Goal: Information Seeking & Learning: Learn about a topic

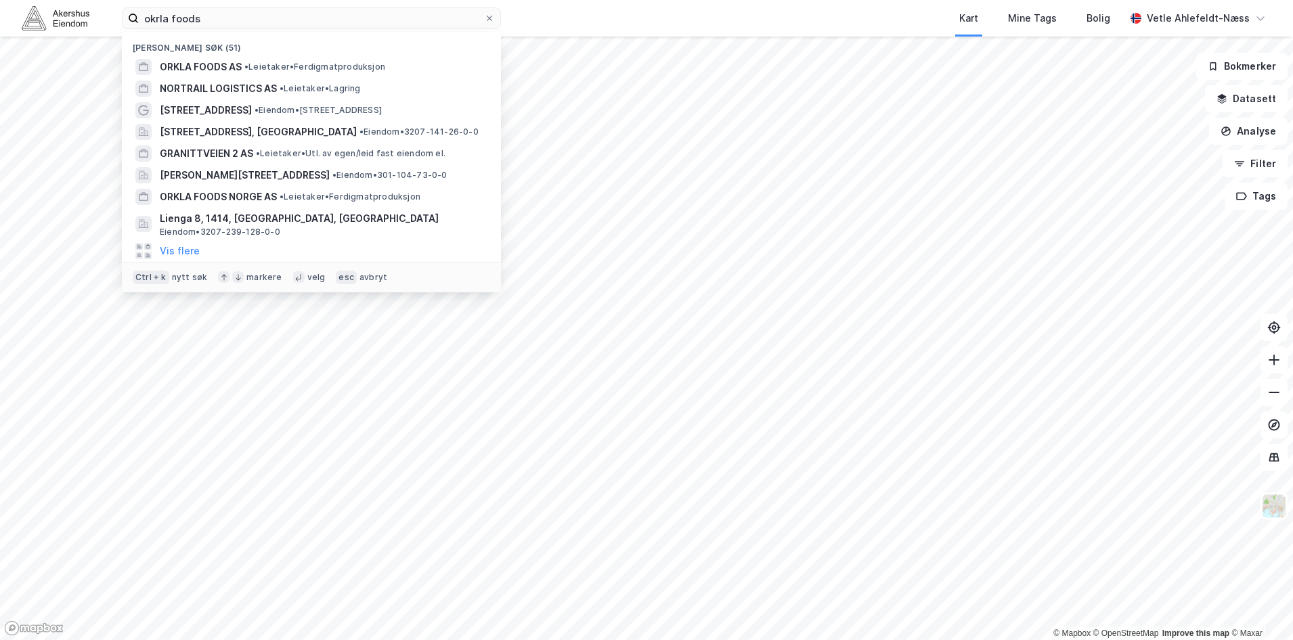
click at [332, 16] on input "okrla foods" at bounding box center [311, 18] width 345 height 20
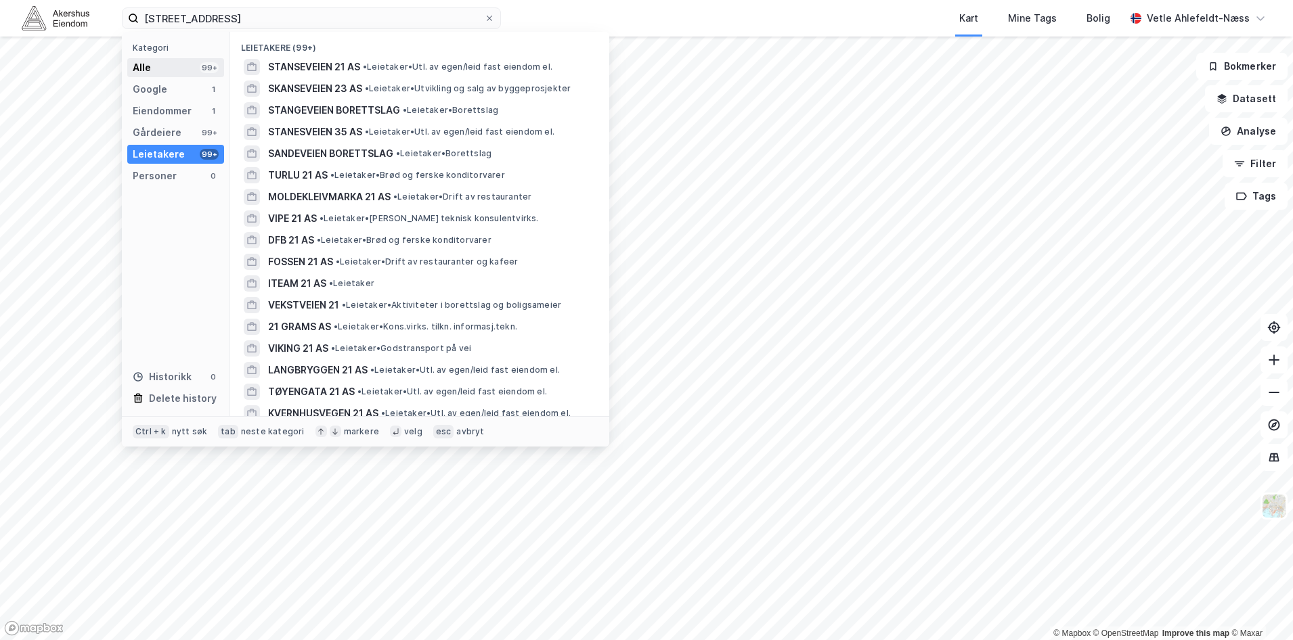
click at [186, 61] on div "Alle 99+" at bounding box center [175, 67] width 97 height 19
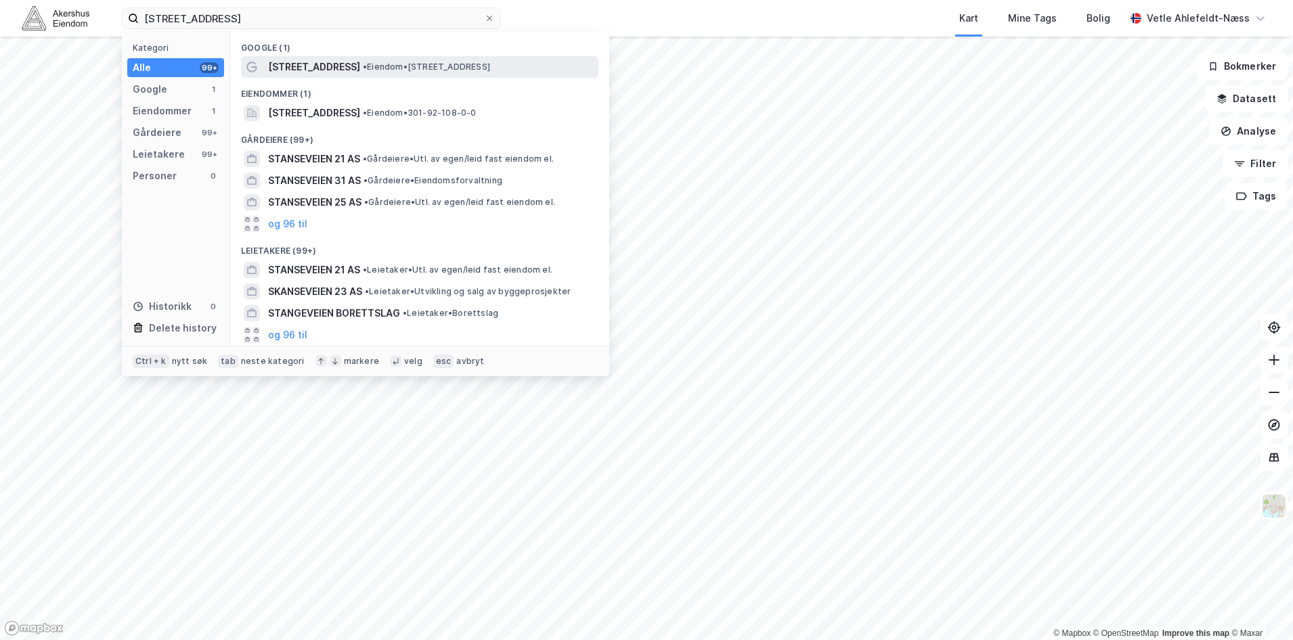
click at [447, 64] on span "• Eiendom • [STREET_ADDRESS]" at bounding box center [426, 67] width 127 height 11
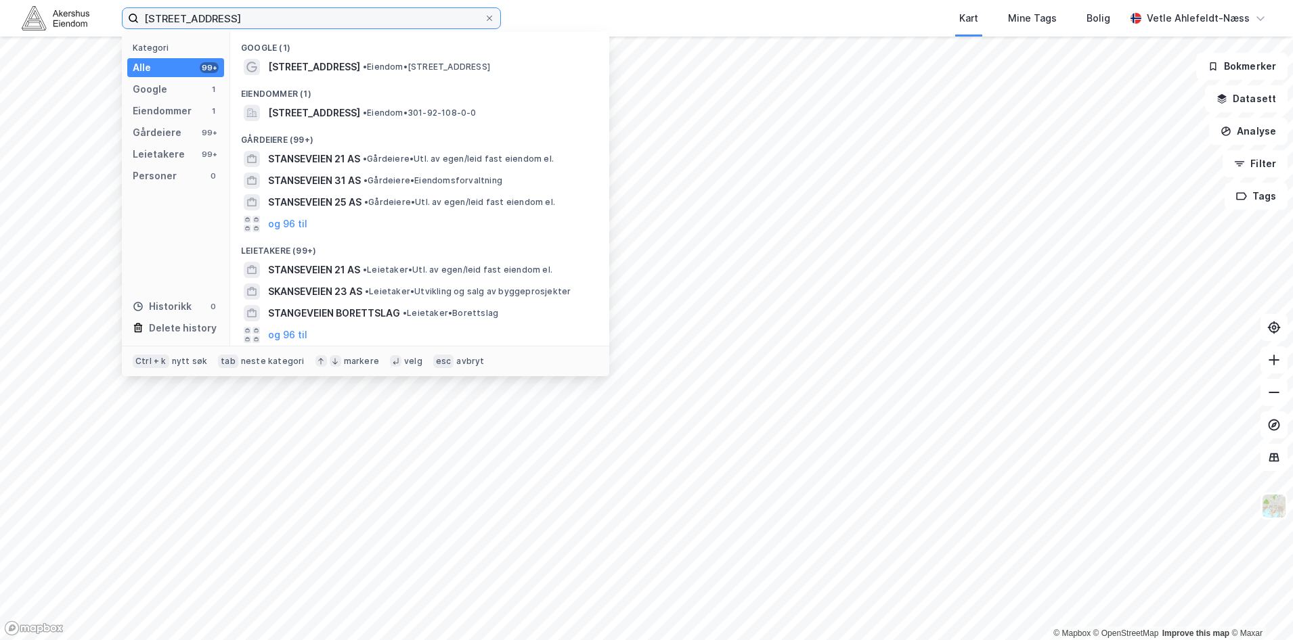
click at [258, 14] on input "[STREET_ADDRESS]" at bounding box center [311, 18] width 345 height 20
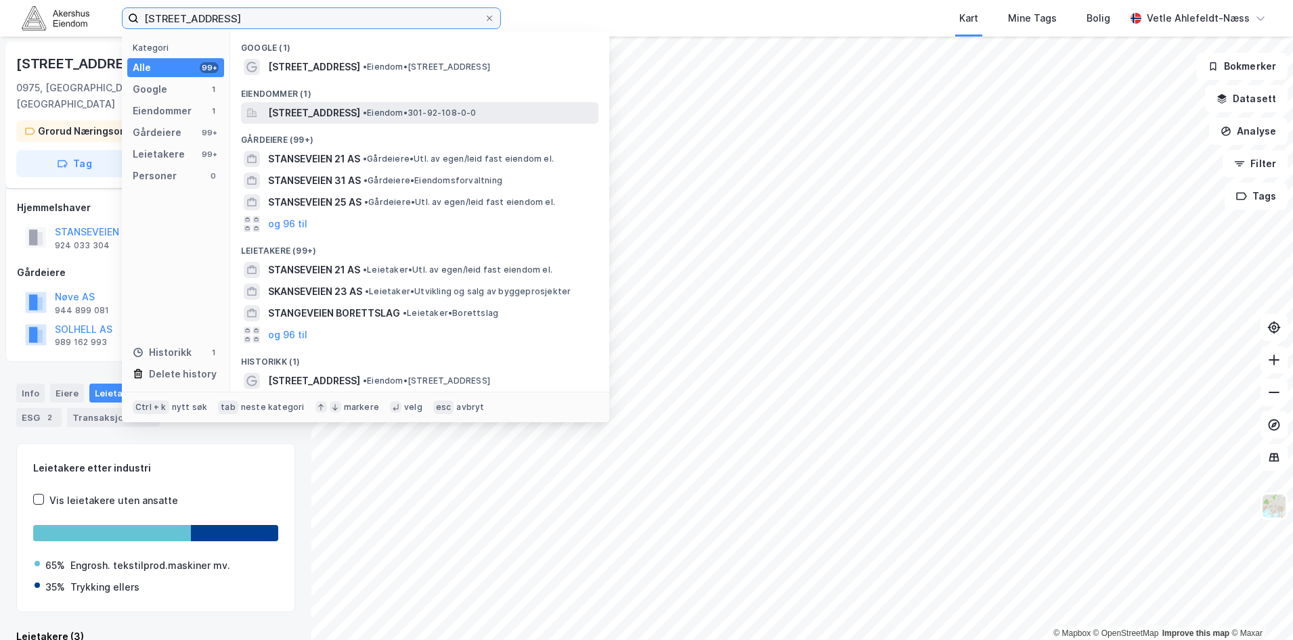
scroll to position [10, 0]
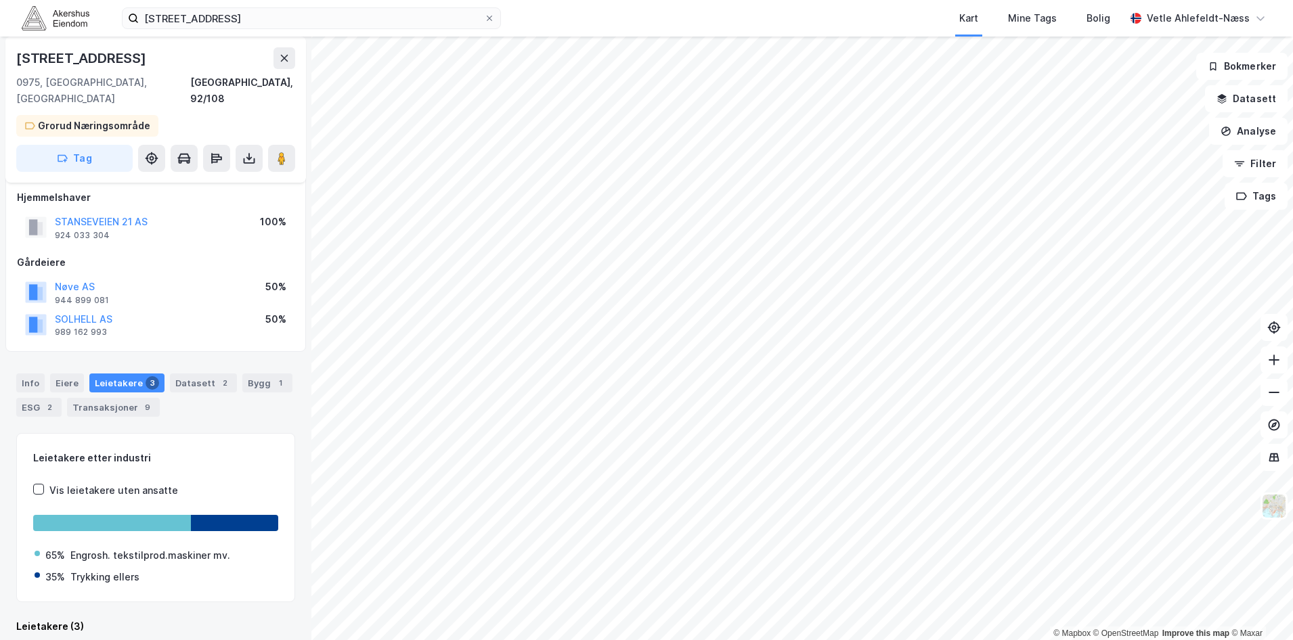
click at [686, 1] on div "Kart Mine Tags Bolig" at bounding box center [845, 18] width 559 height 37
click at [391, 22] on input "[STREET_ADDRESS]" at bounding box center [311, 18] width 345 height 20
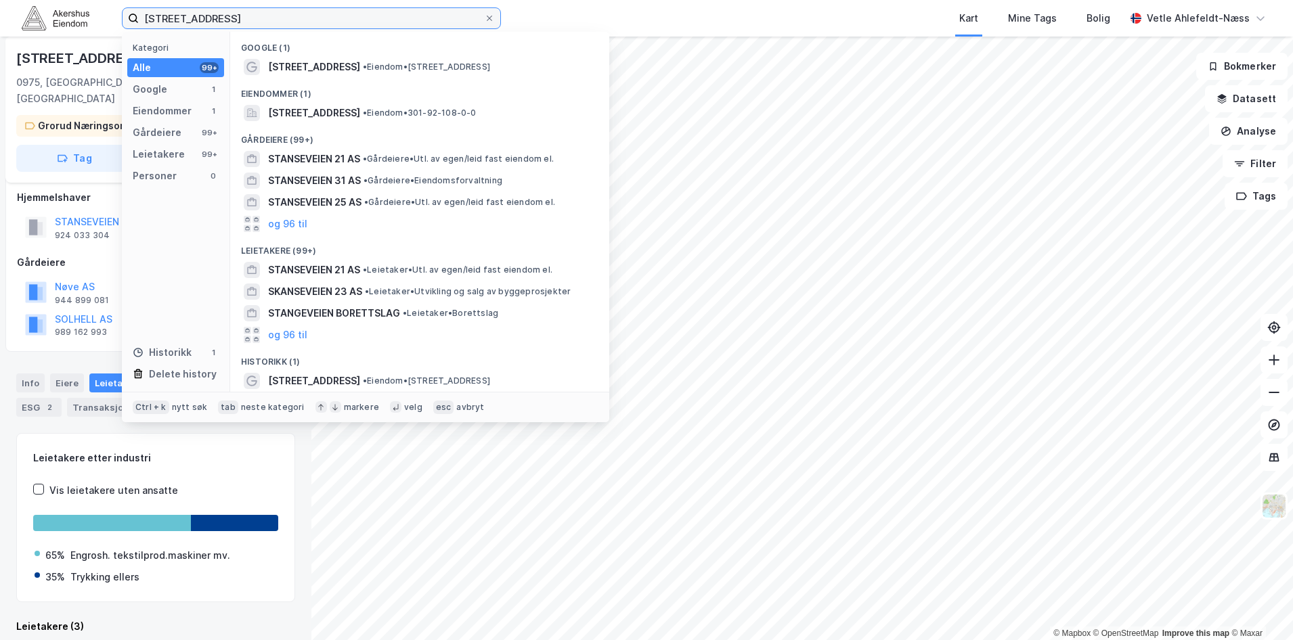
click at [391, 22] on input "[STREET_ADDRESS]" at bounding box center [311, 18] width 345 height 20
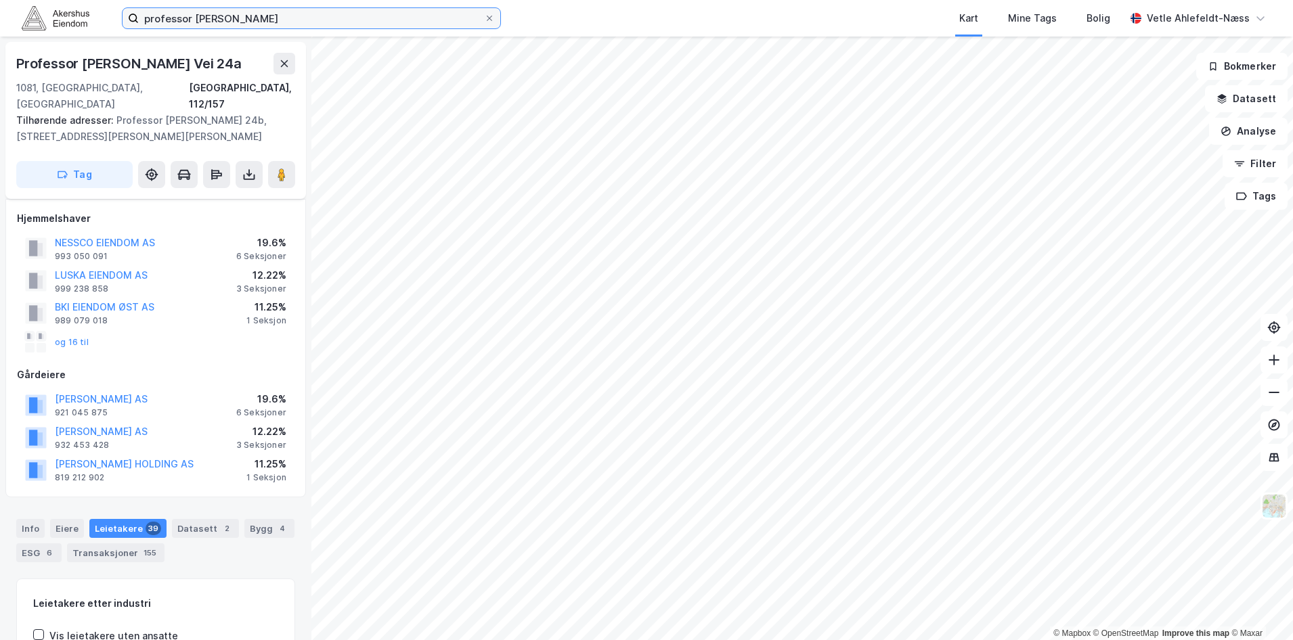
scroll to position [10, 0]
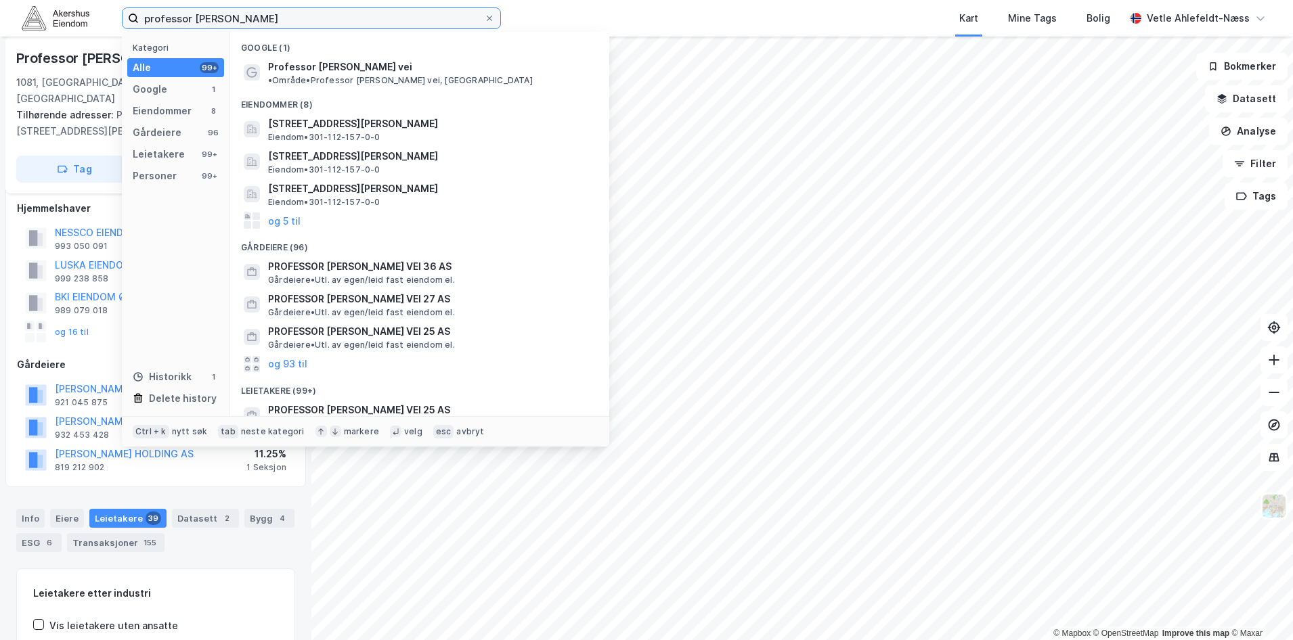
click at [298, 20] on input "professor [PERSON_NAME]" at bounding box center [311, 18] width 345 height 20
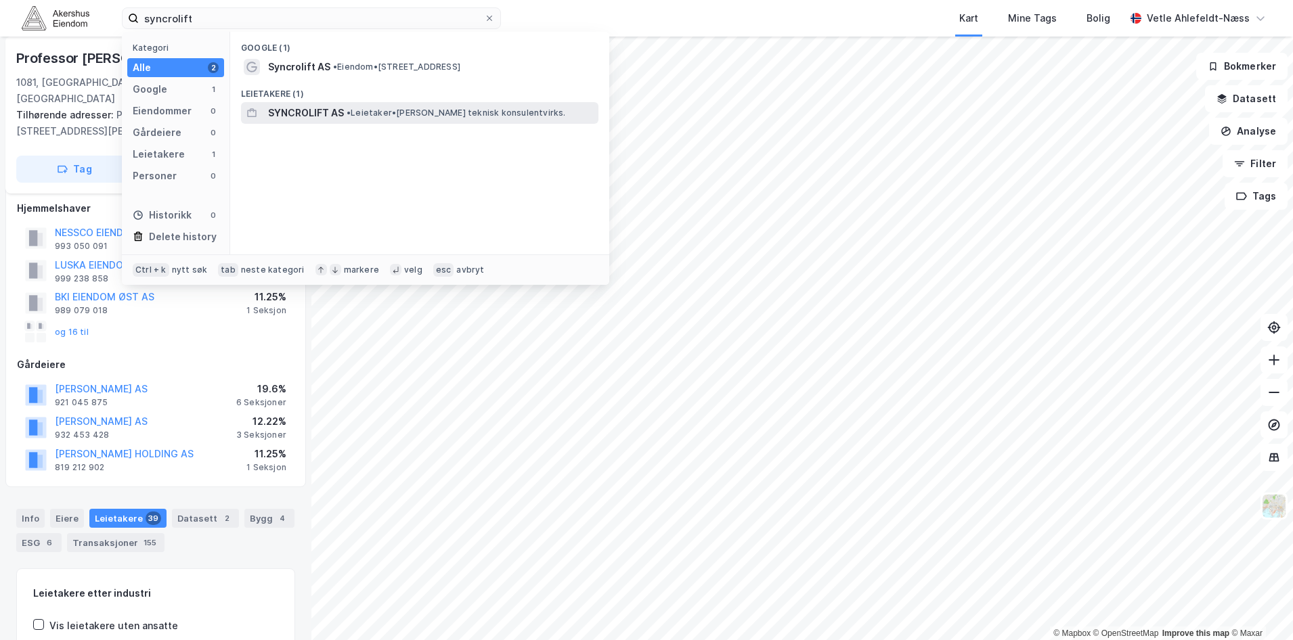
click at [355, 120] on div "SYNCROLIFT AS • [PERSON_NAME] teknisk konsulentvirks." at bounding box center [432, 113] width 328 height 16
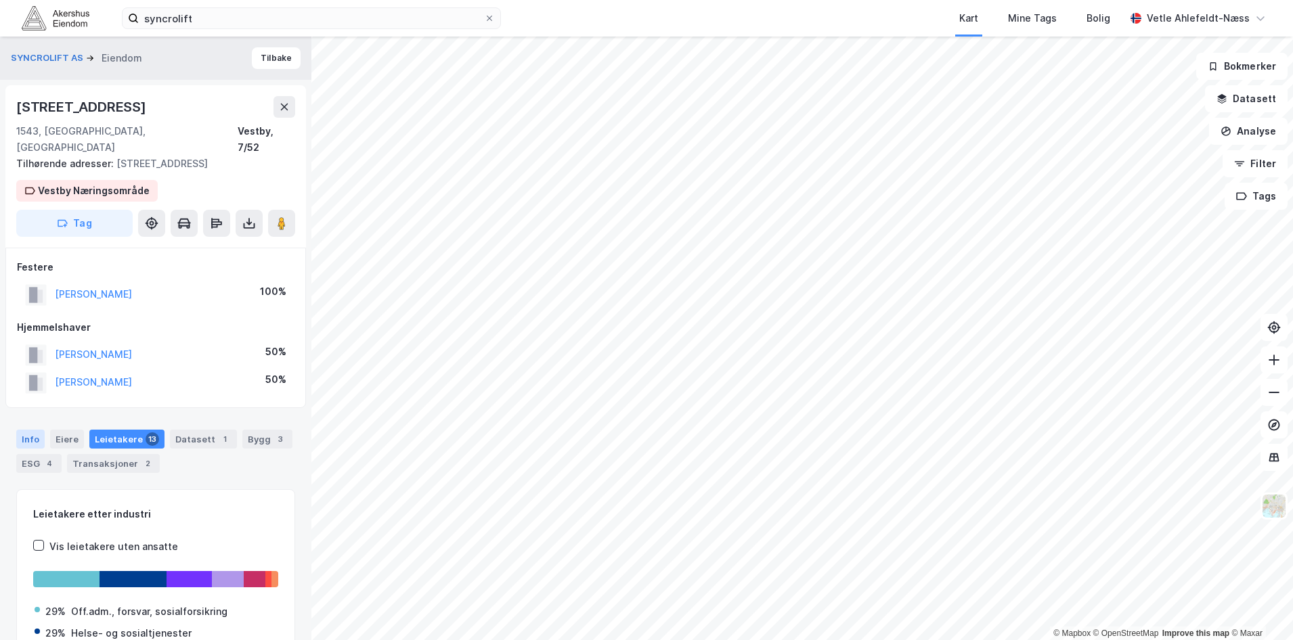
click at [28, 430] on div "Info" at bounding box center [30, 439] width 28 height 19
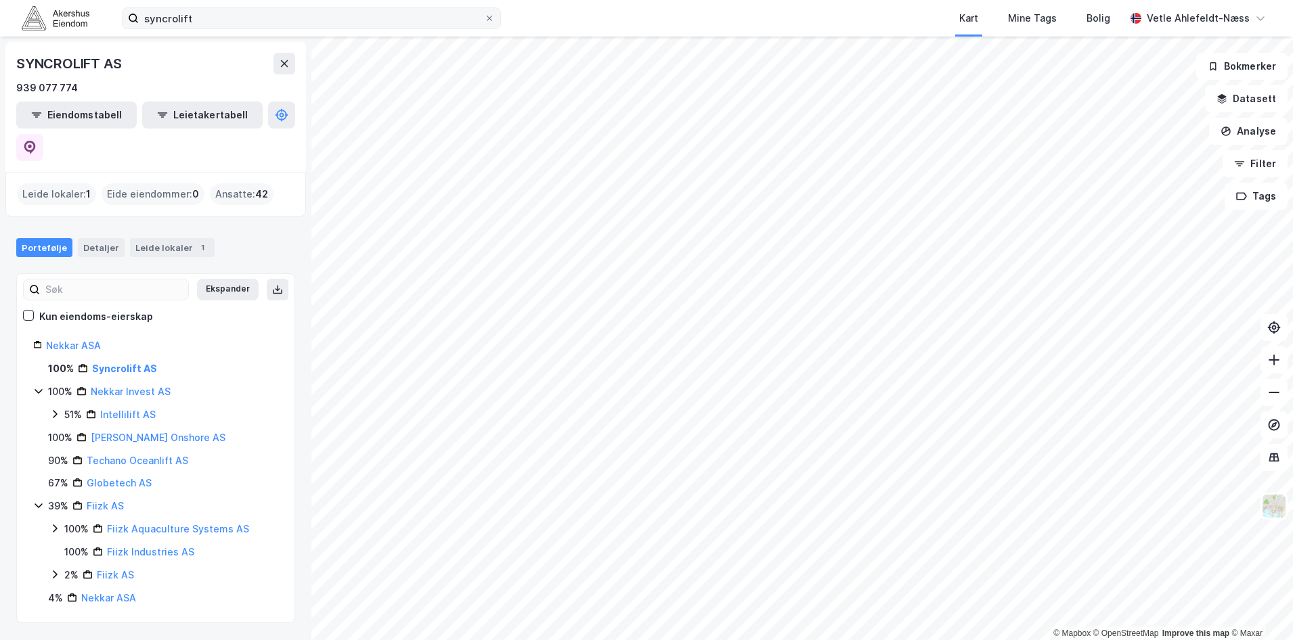
click at [212, 28] on label "syncrolift" at bounding box center [311, 18] width 379 height 22
click at [212, 28] on input "syncrolift" at bounding box center [311, 18] width 345 height 20
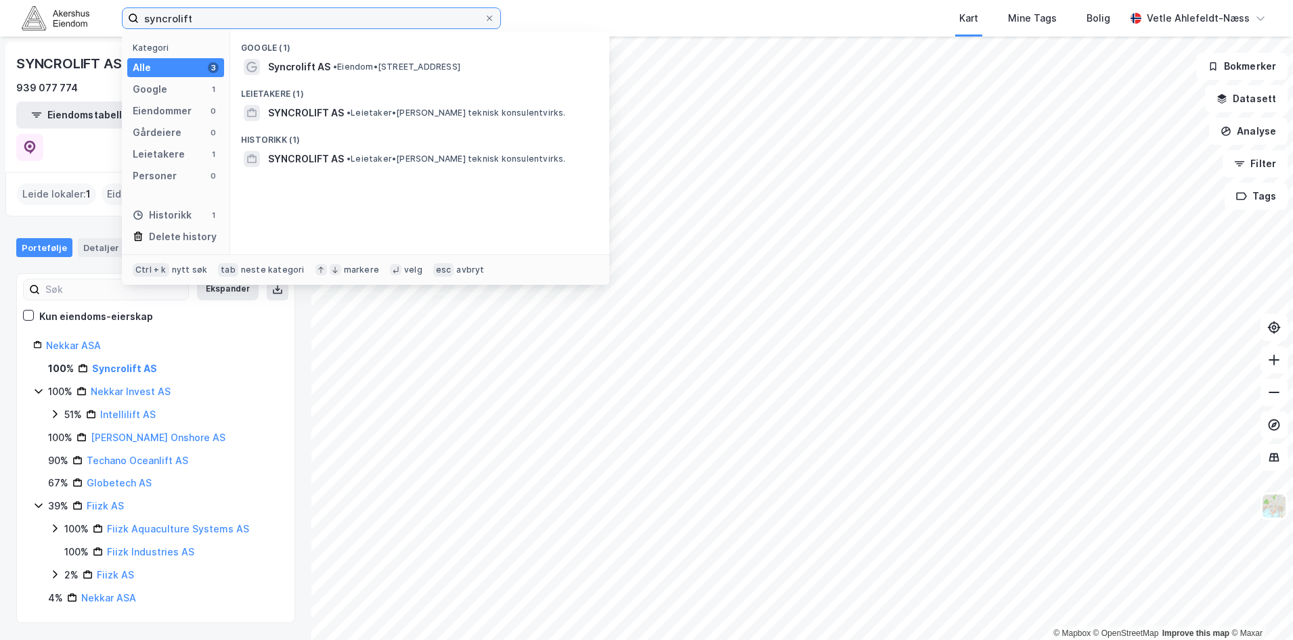
click at [217, 24] on input "syncrolift" at bounding box center [311, 18] width 345 height 20
click at [218, 22] on input "syncrolift" at bounding box center [311, 18] width 345 height 20
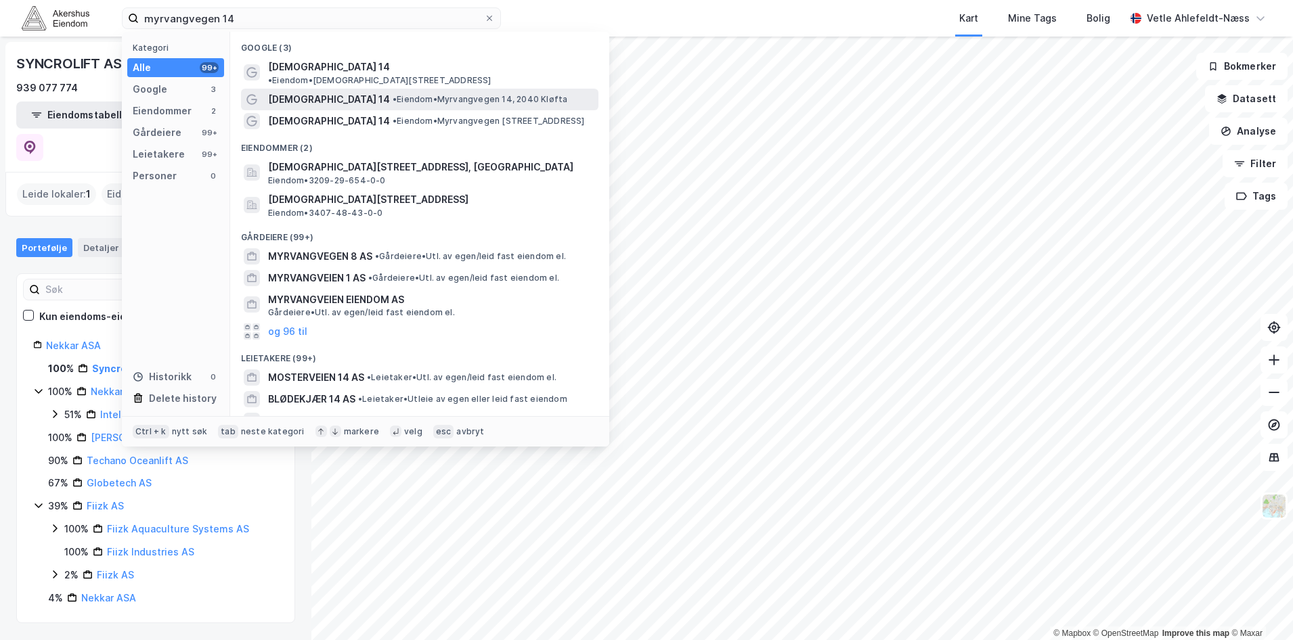
click at [543, 91] on div "[DEMOGRAPHIC_DATA] 14 • Eiendom • [STREET_ADDRESS]" at bounding box center [432, 99] width 328 height 16
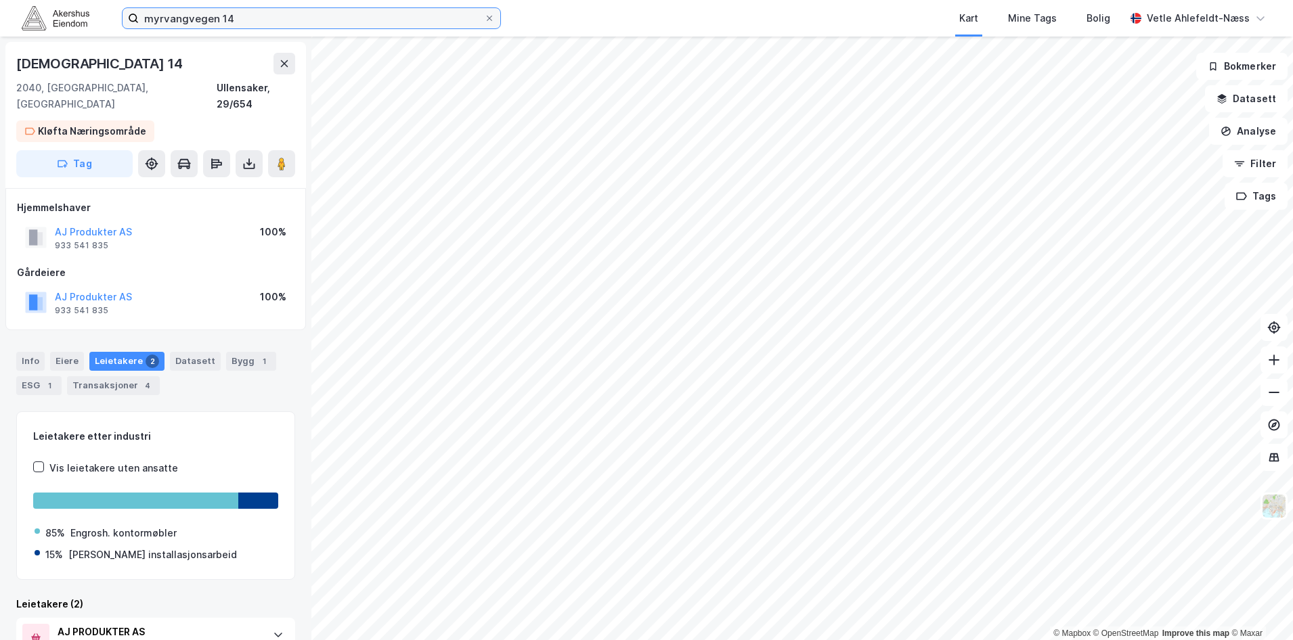
click at [287, 24] on input "myrvangvegen 14" at bounding box center [311, 18] width 345 height 20
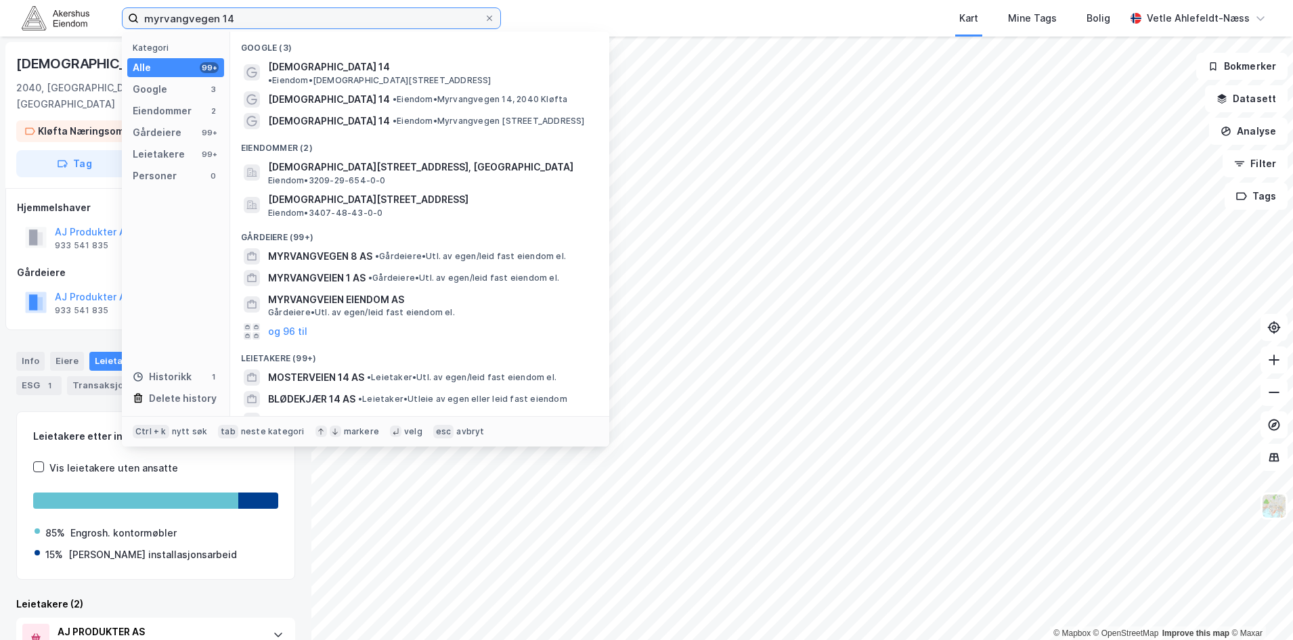
click at [287, 24] on input "myrvangvegen 14" at bounding box center [311, 18] width 345 height 20
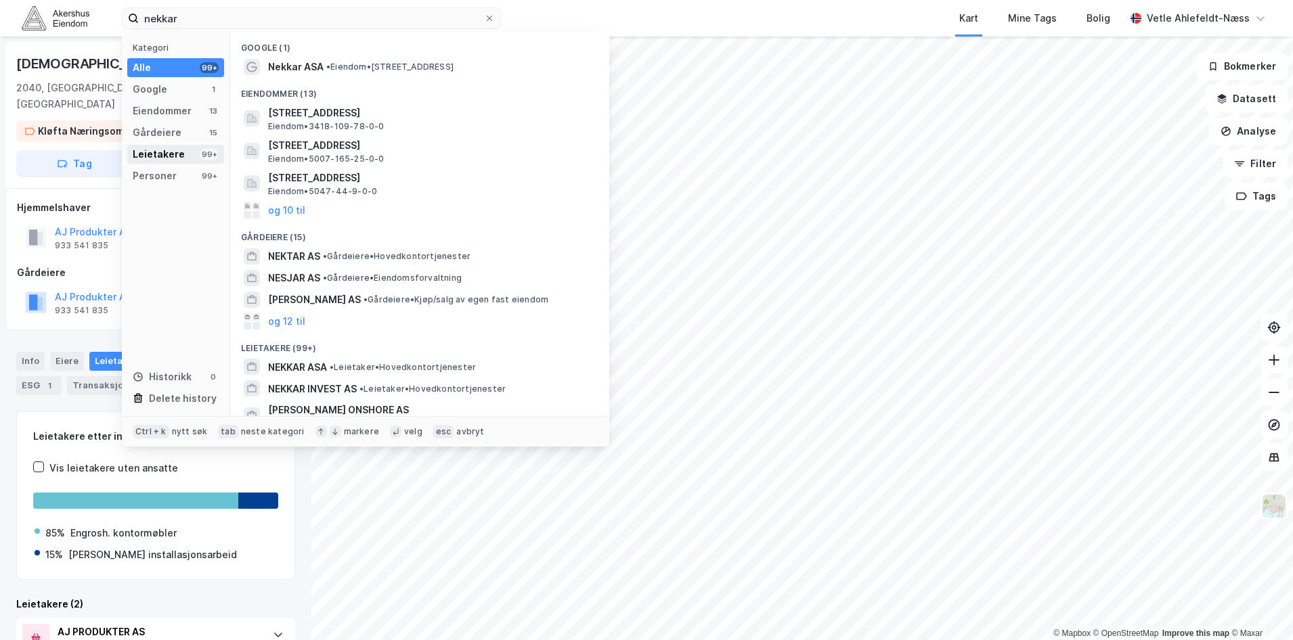
click at [194, 154] on div "Leietakere 99+" at bounding box center [175, 154] width 97 height 19
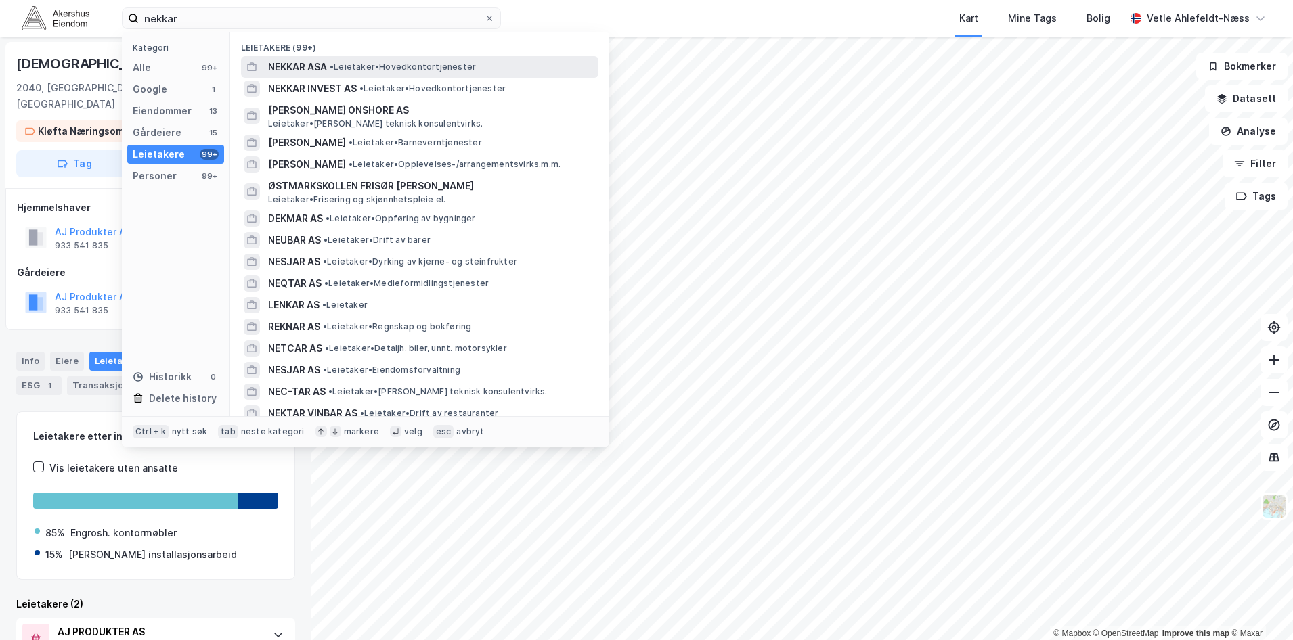
click at [456, 64] on span "• Leietaker • Hovedkontortjenester" at bounding box center [403, 67] width 146 height 11
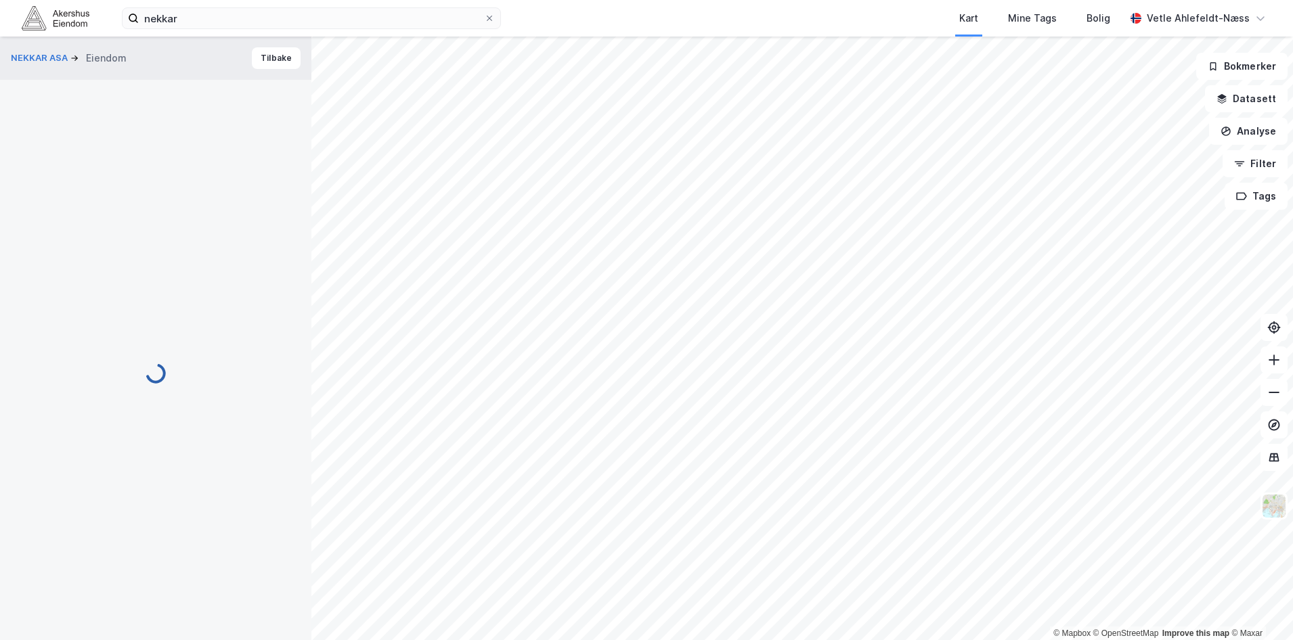
scroll to position [1, 0]
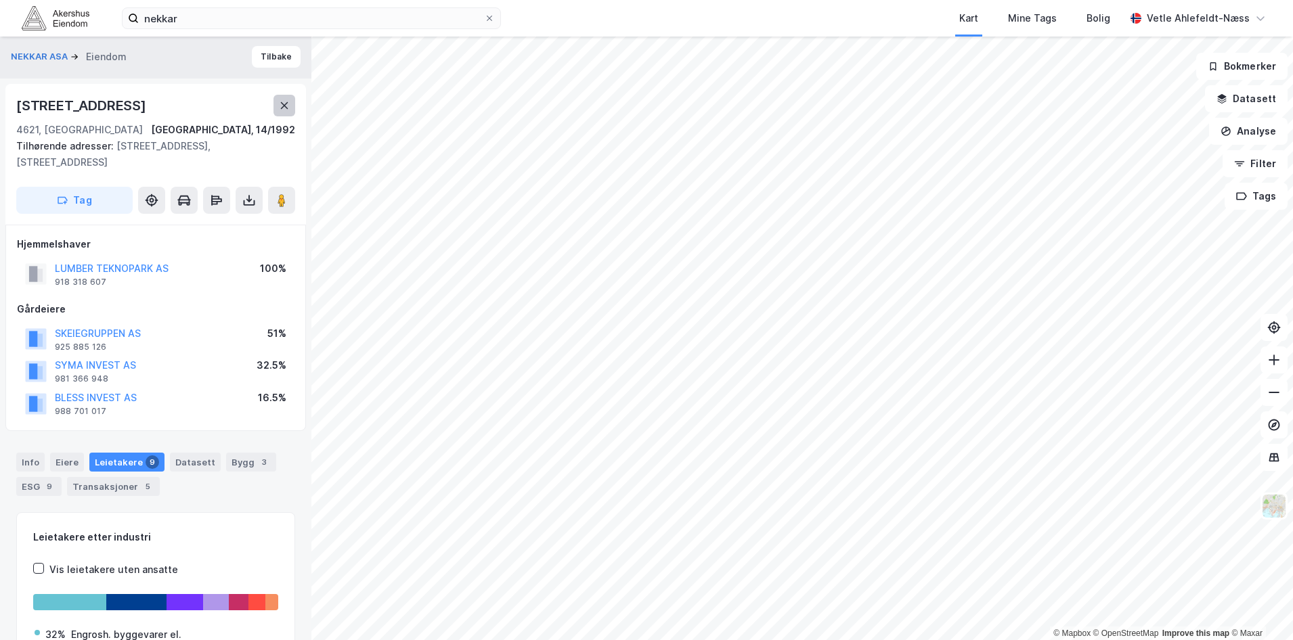
click at [284, 99] on button at bounding box center [284, 106] width 22 height 22
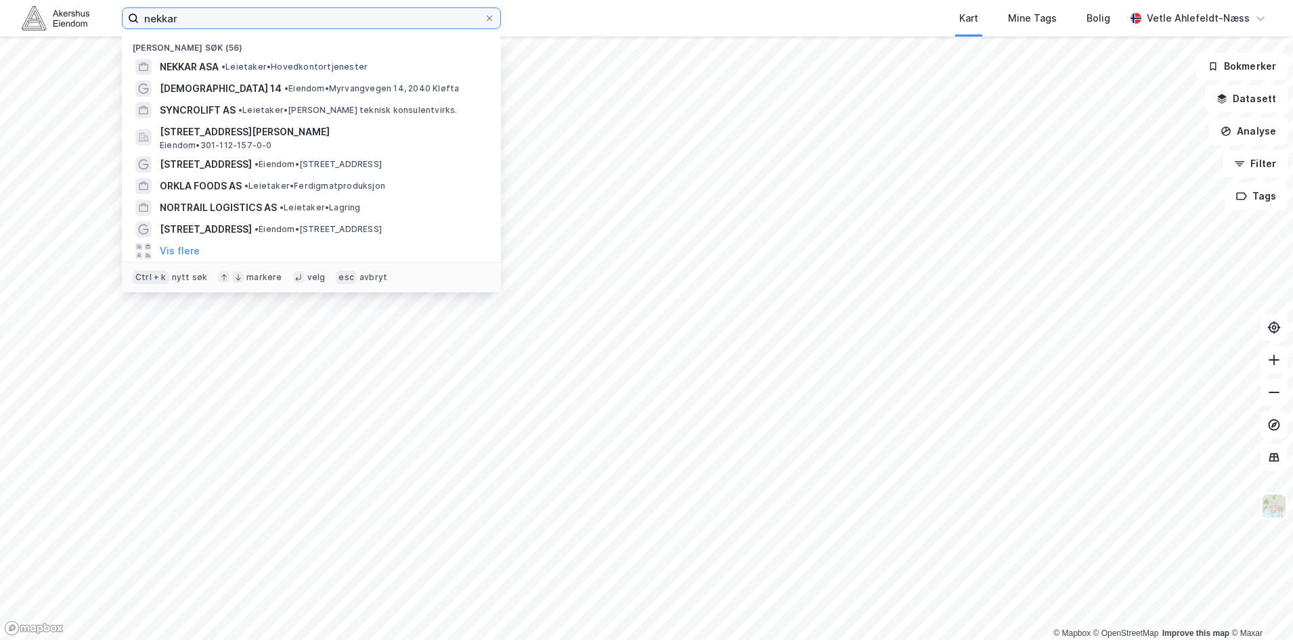
click at [229, 26] on input "nekkar" at bounding box center [311, 18] width 345 height 20
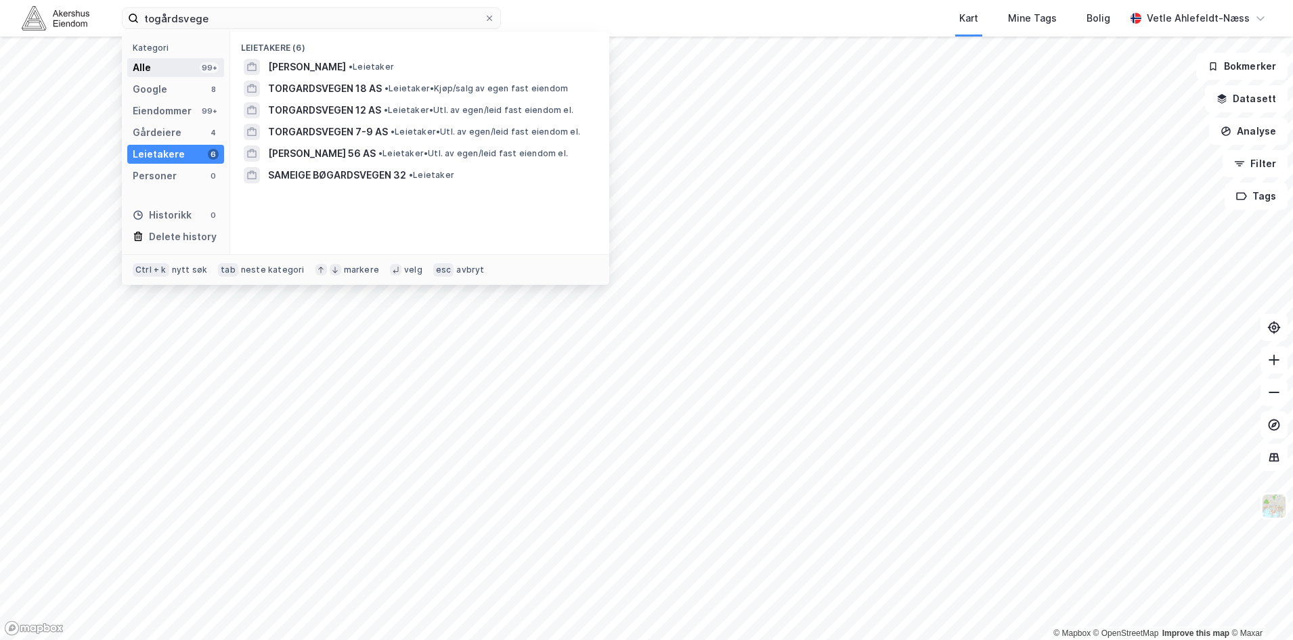
click at [202, 76] on div "Alle 99+" at bounding box center [175, 67] width 97 height 19
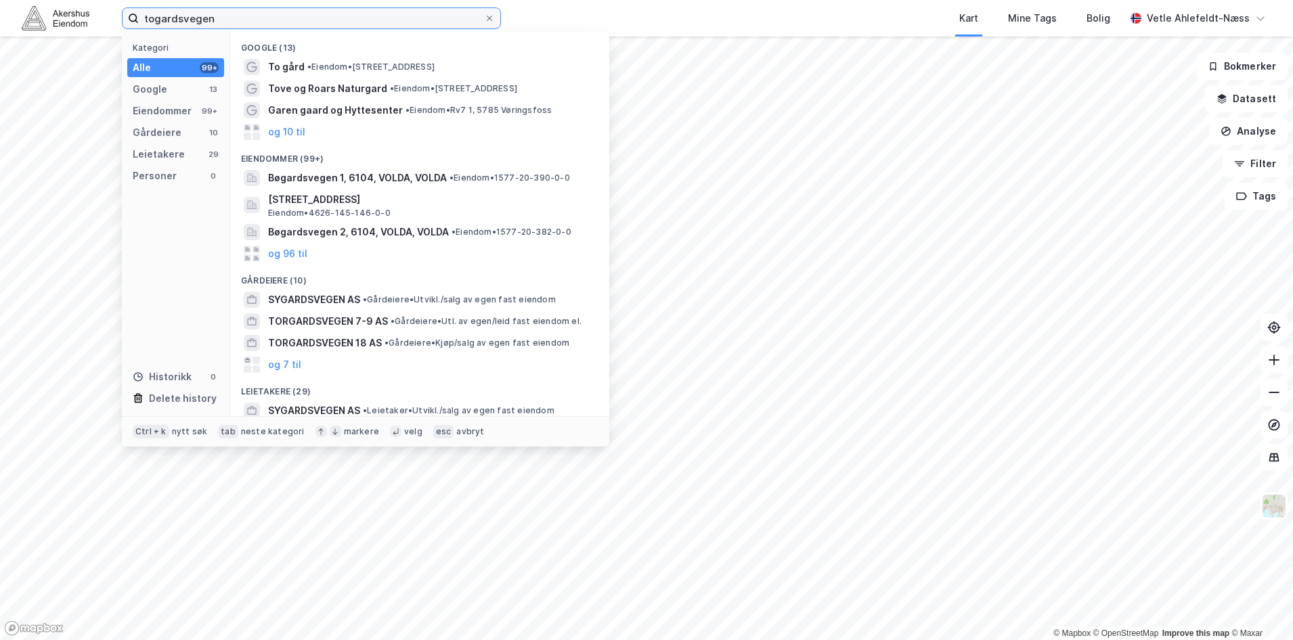
click at [174, 18] on input "togardsvegen" at bounding box center [311, 18] width 345 height 20
click at [190, 18] on input "togardsvegen" at bounding box center [311, 18] width 345 height 20
click at [296, 14] on input "togardsvegen" at bounding box center [311, 18] width 345 height 20
click at [157, 18] on input "togardsvegen" at bounding box center [311, 18] width 345 height 20
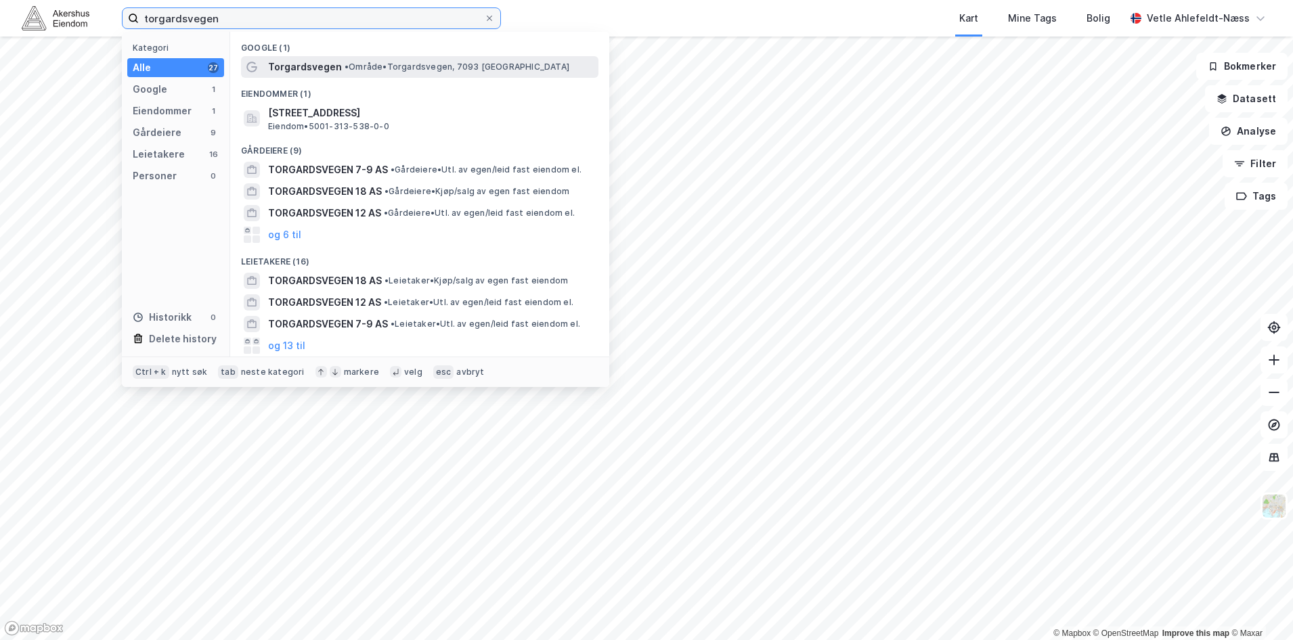
type input "torgardsvegen"
click at [384, 72] on span "• Område • [STREET_ADDRESS]" at bounding box center [457, 67] width 225 height 11
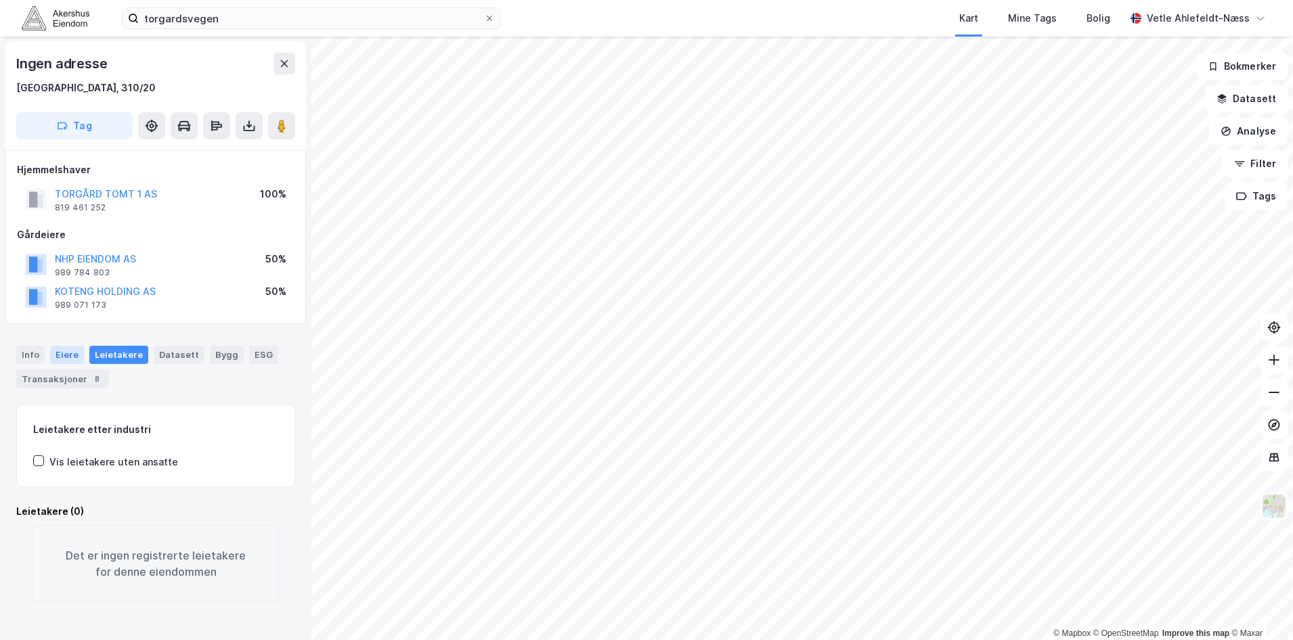
click at [62, 353] on div "Eiere" at bounding box center [67, 355] width 34 height 18
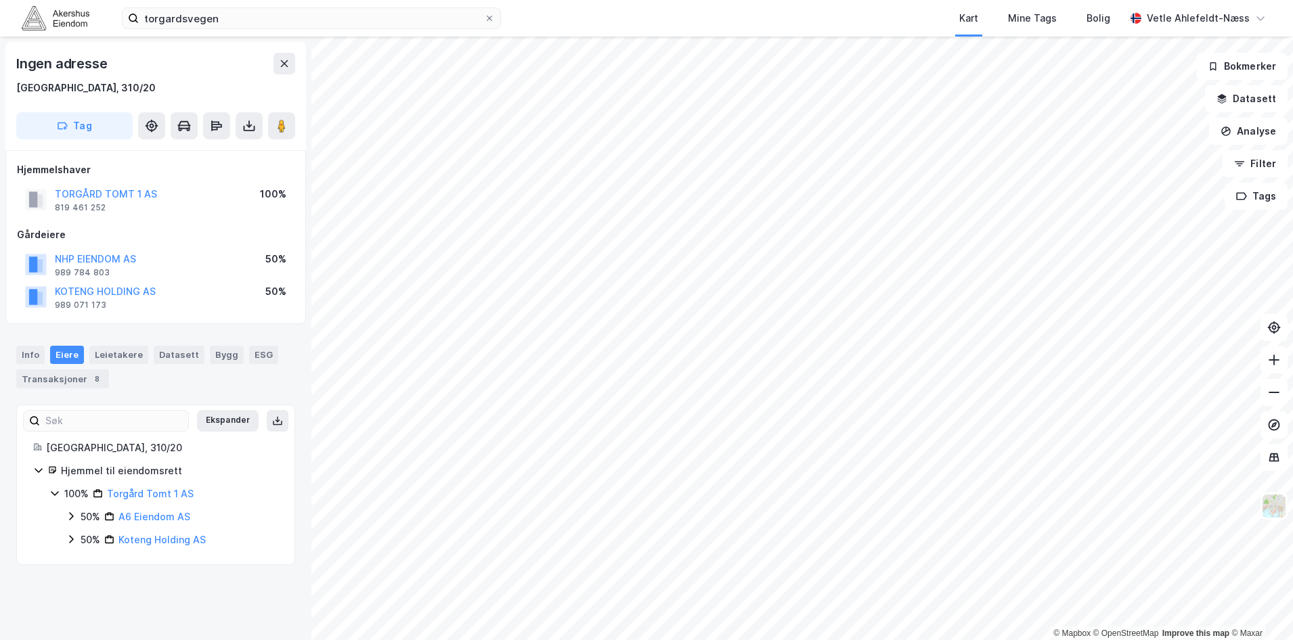
click at [69, 539] on icon at bounding box center [71, 539] width 11 height 11
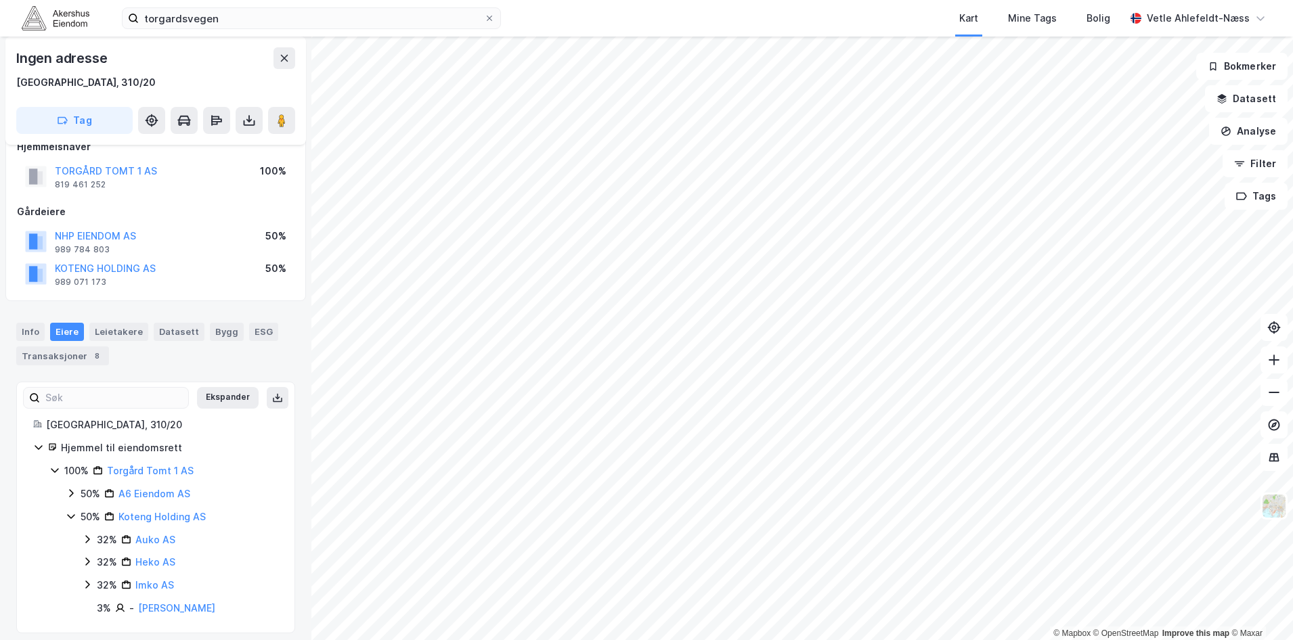
scroll to position [32, 0]
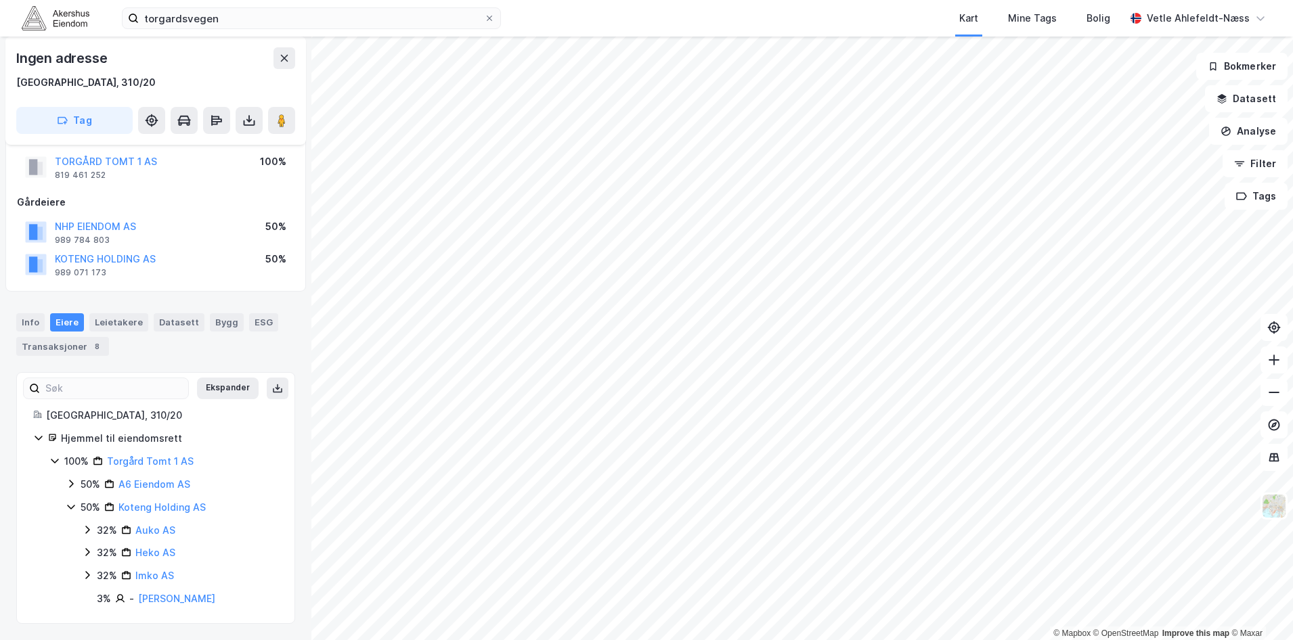
click at [74, 483] on icon at bounding box center [71, 484] width 11 height 11
click at [90, 505] on icon at bounding box center [87, 507] width 11 height 11
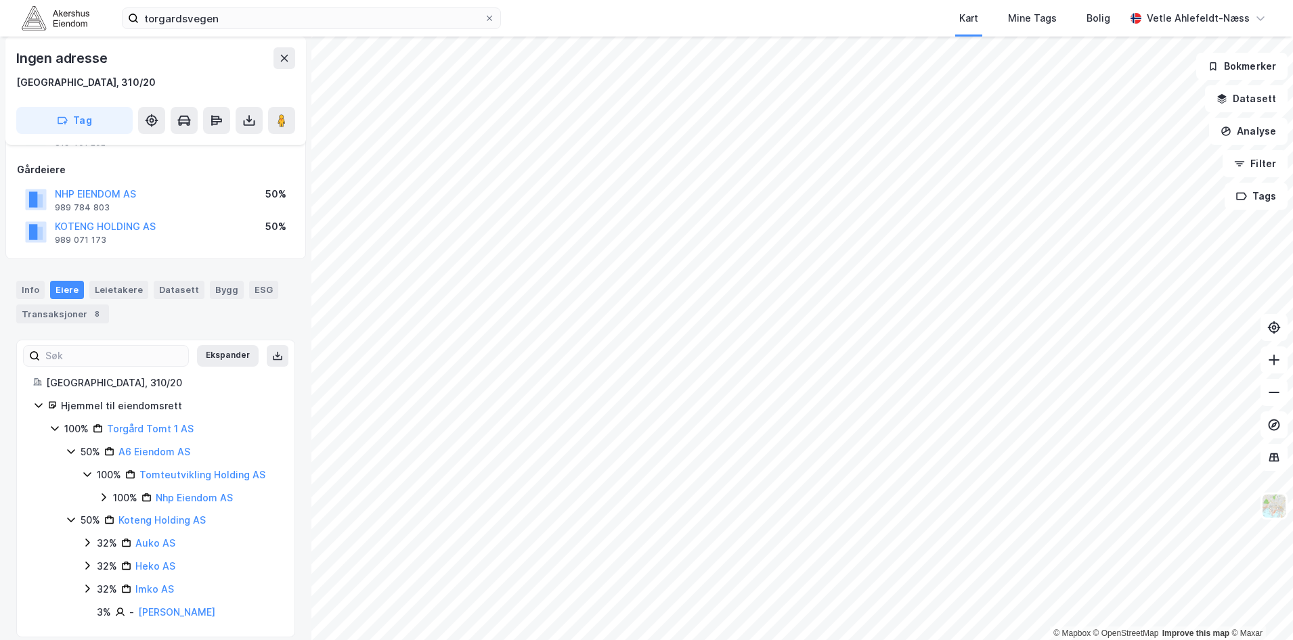
scroll to position [79, 0]
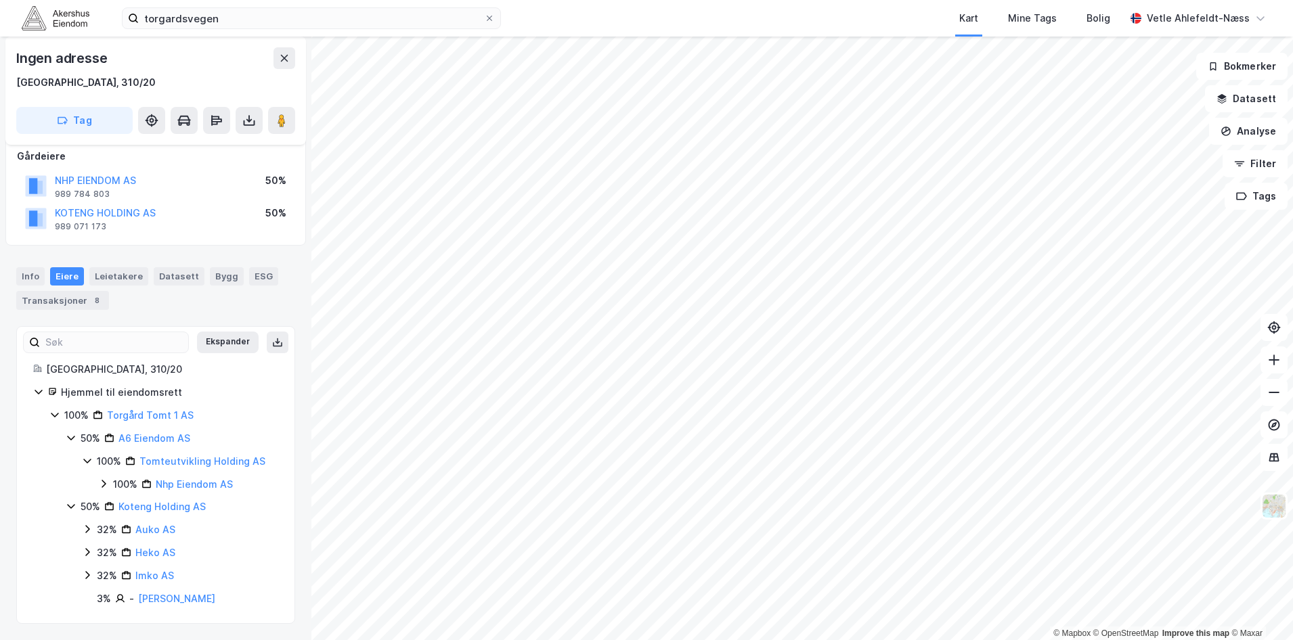
click at [59, 415] on icon at bounding box center [54, 415] width 11 height 11
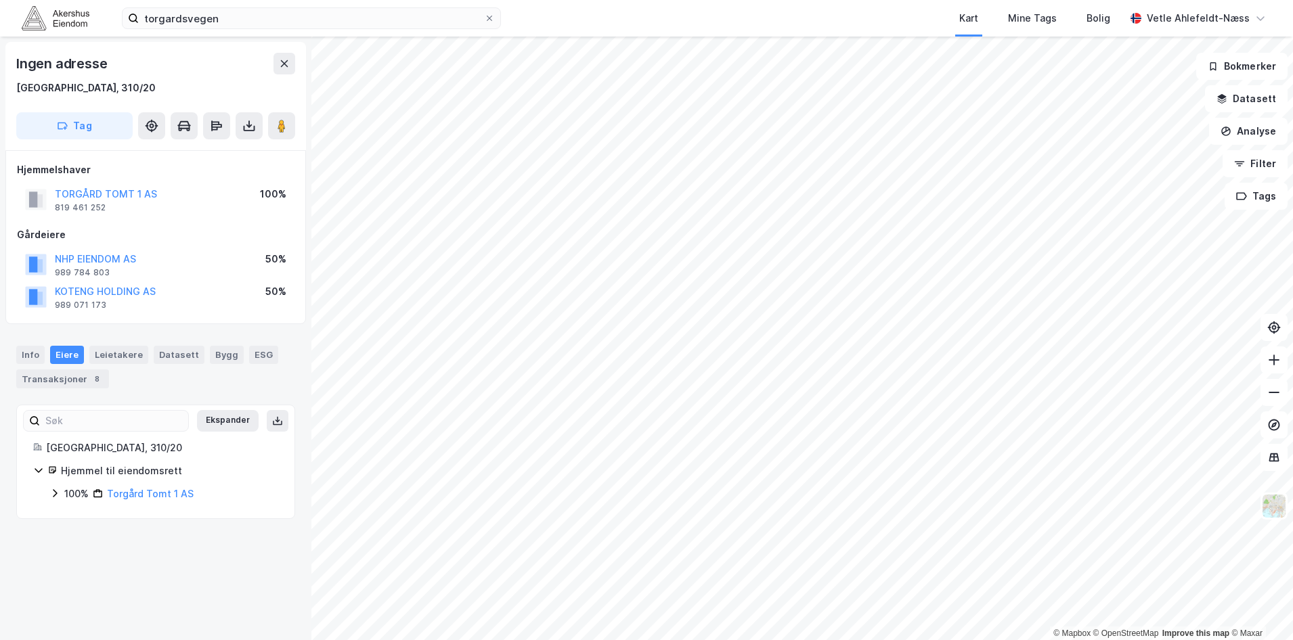
scroll to position [0, 0]
click at [33, 351] on div "Info" at bounding box center [30, 355] width 28 height 18
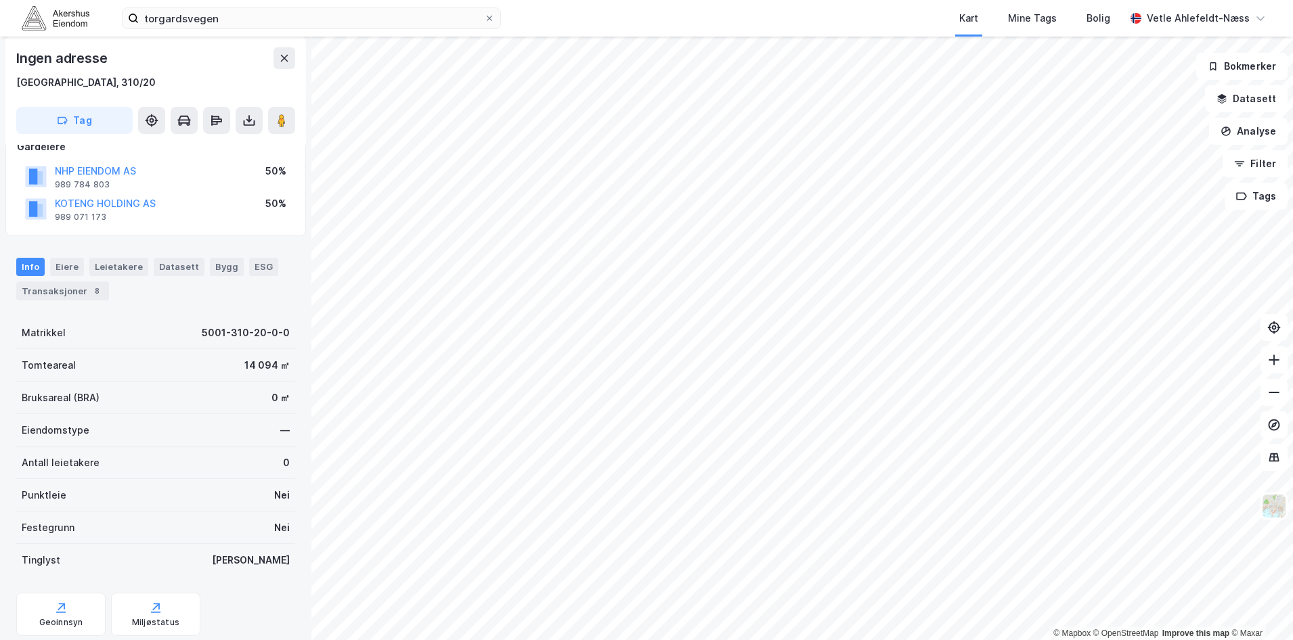
scroll to position [199, 0]
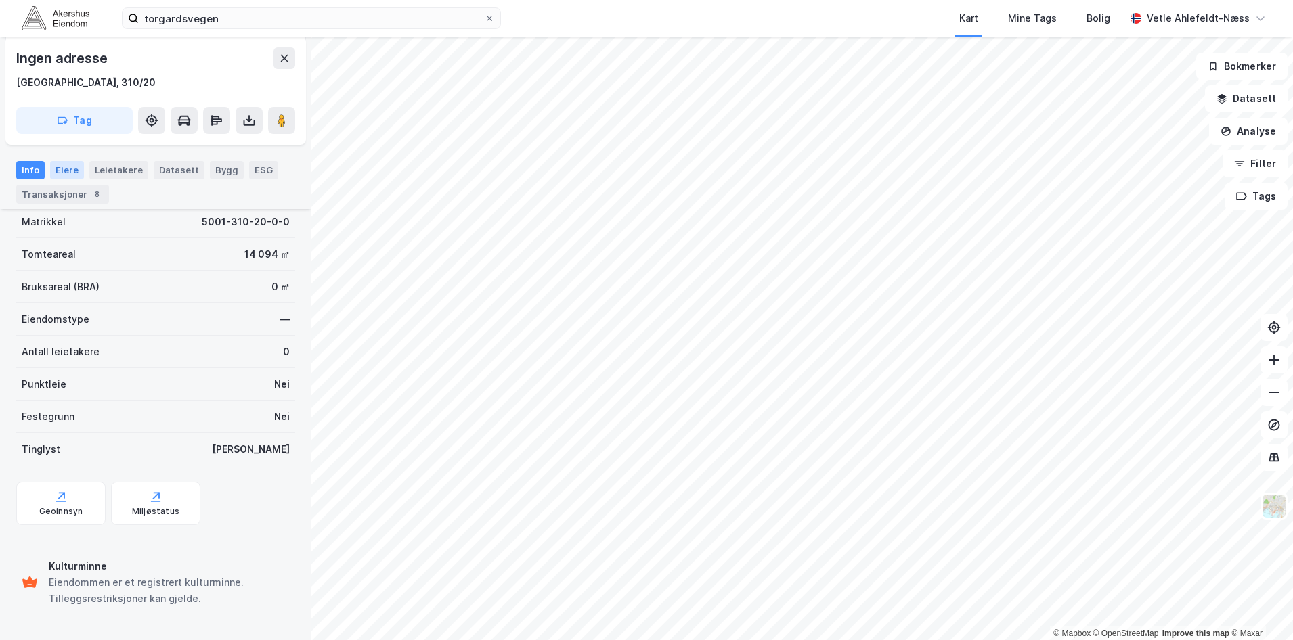
click at [67, 164] on div "Eiere" at bounding box center [67, 170] width 34 height 18
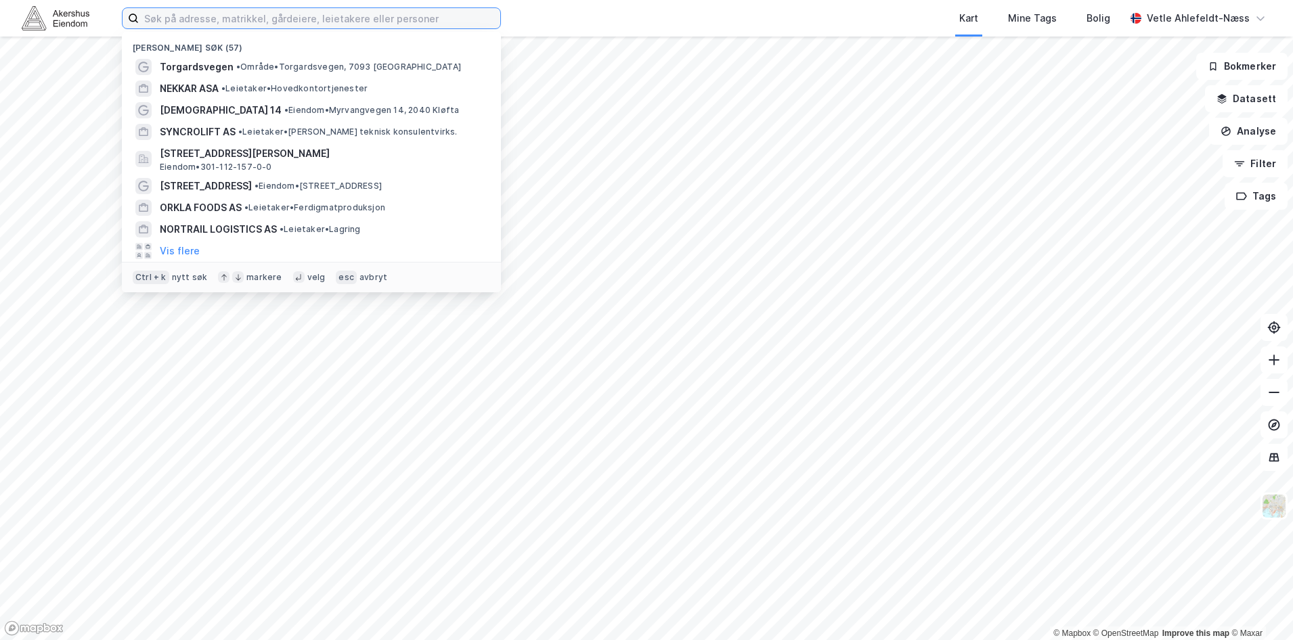
click at [264, 24] on input at bounding box center [319, 18] width 361 height 20
click at [210, 24] on input at bounding box center [319, 18] width 361 height 20
paste input "Torgardsvegen"
type input "Torgardsvegen"
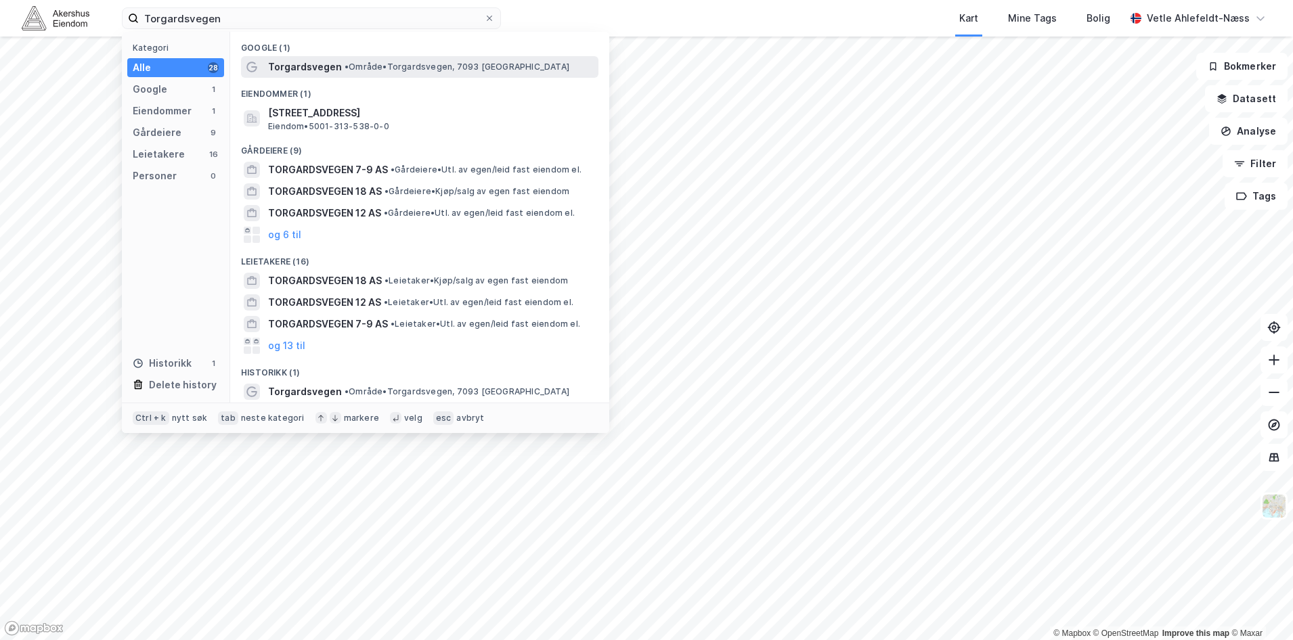
click at [466, 67] on span "• Område • [STREET_ADDRESS]" at bounding box center [457, 67] width 225 height 11
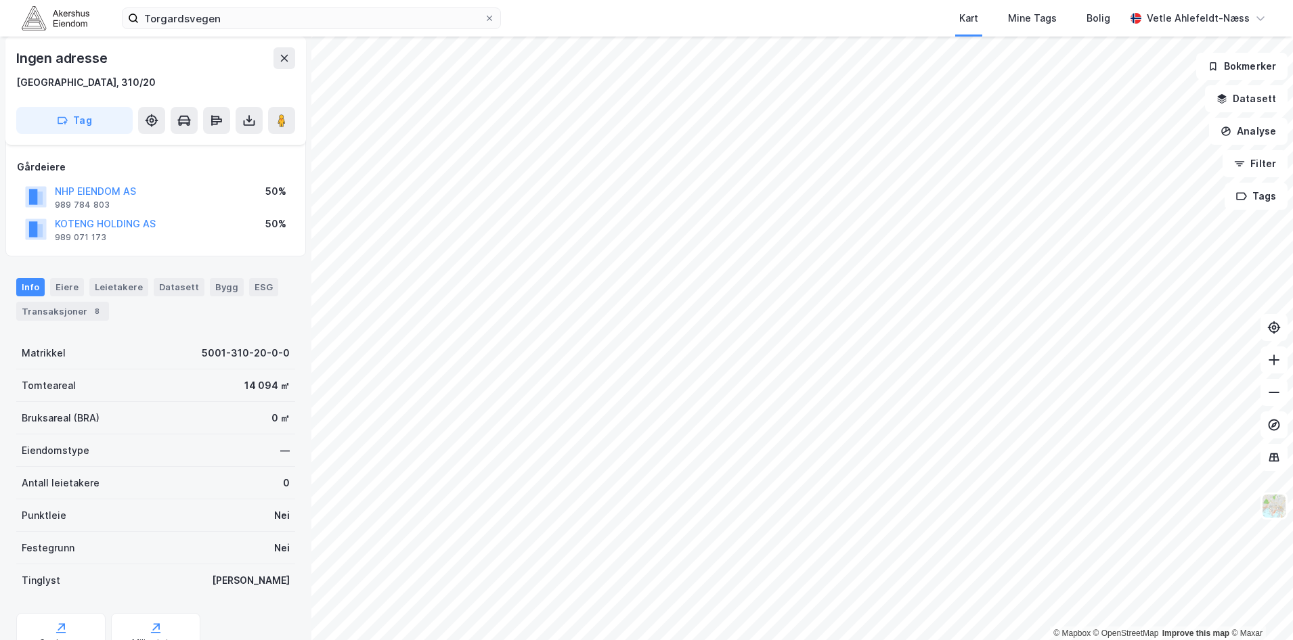
scroll to position [199, 0]
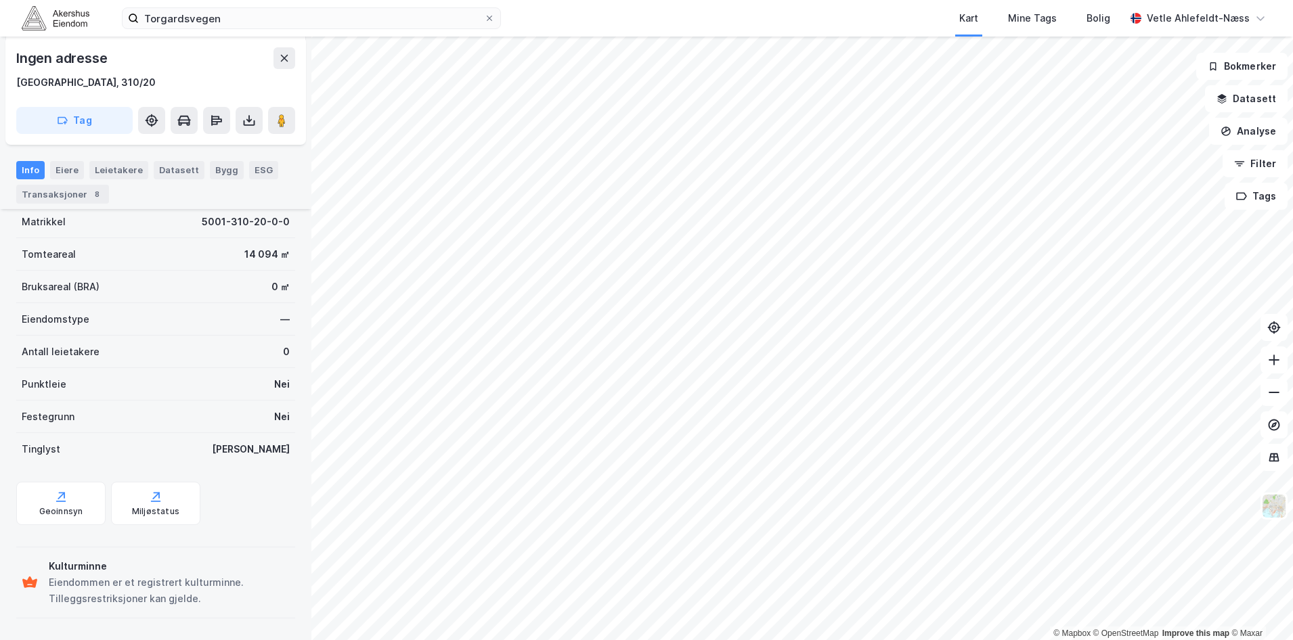
drag, startPoint x: 770, startPoint y: 16, endPoint x: 814, endPoint y: 4, distance: 45.5
click at [770, 16] on div "Kart Mine Tags Bolig" at bounding box center [845, 18] width 559 height 37
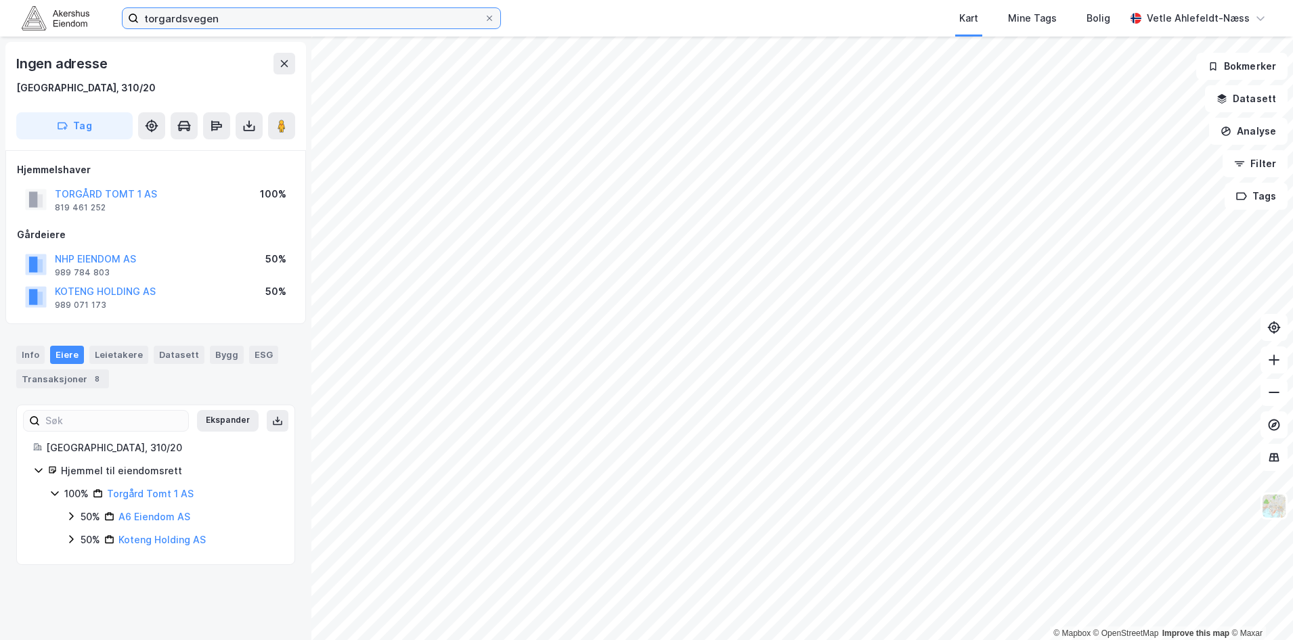
click at [228, 17] on input "torgardsvegen" at bounding box center [311, 18] width 345 height 20
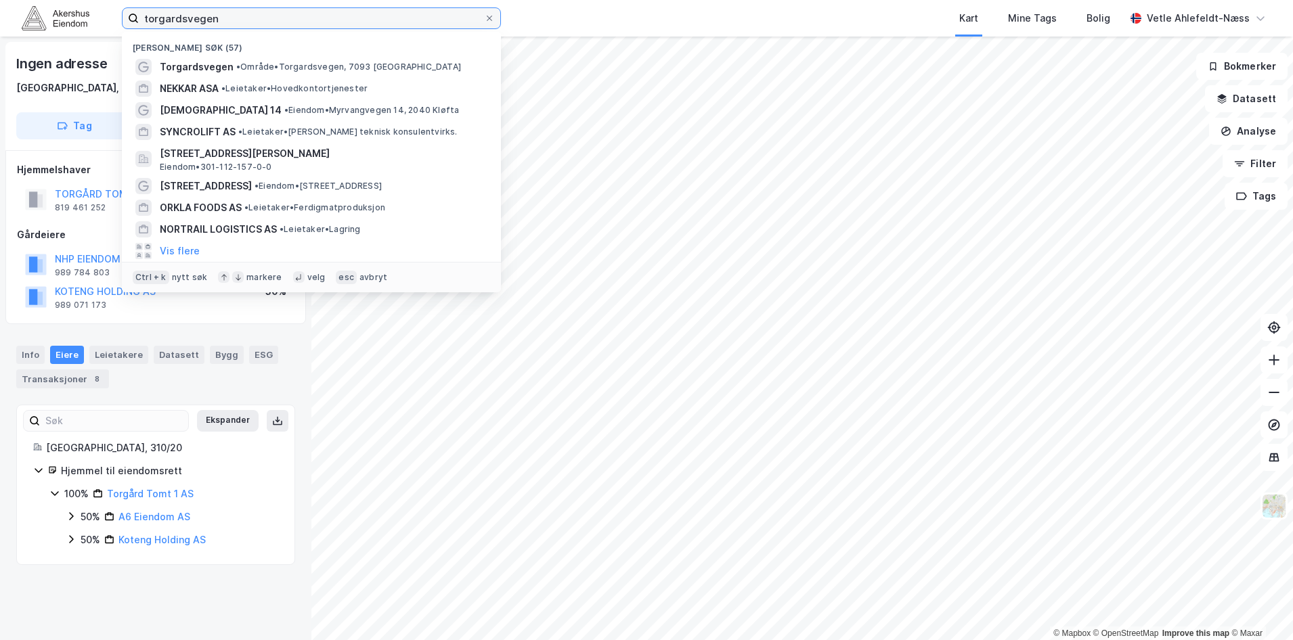
click at [228, 17] on input "torgardsvegen" at bounding box center [311, 18] width 345 height 20
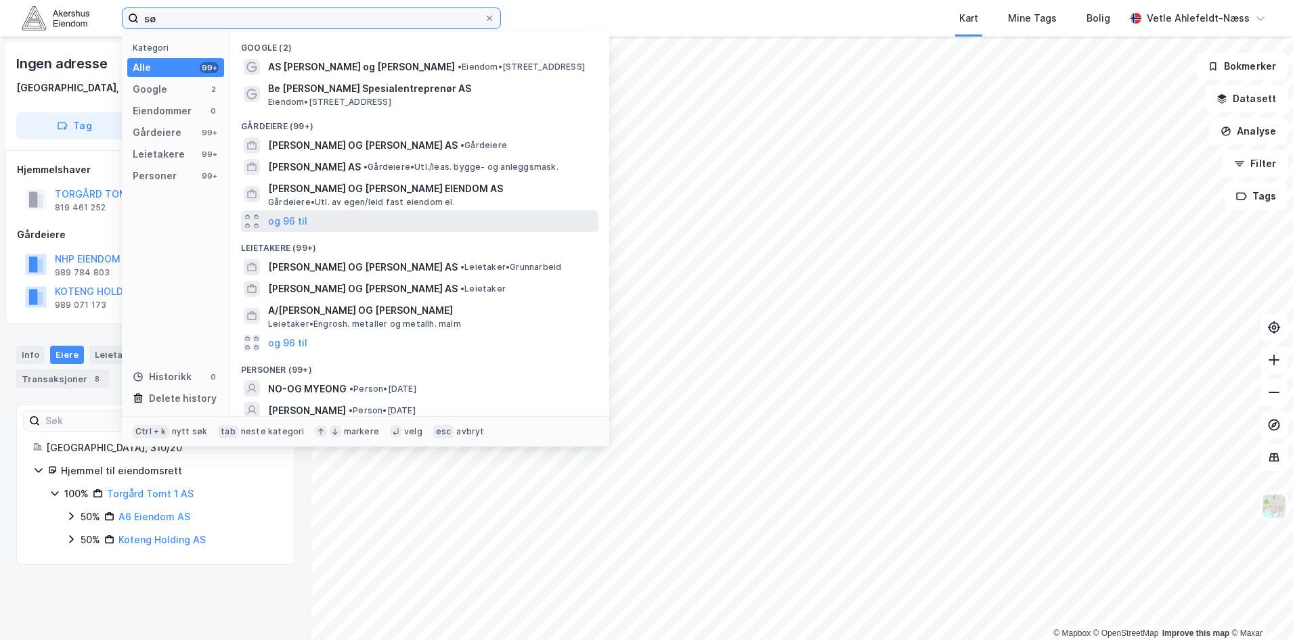
type input "s"
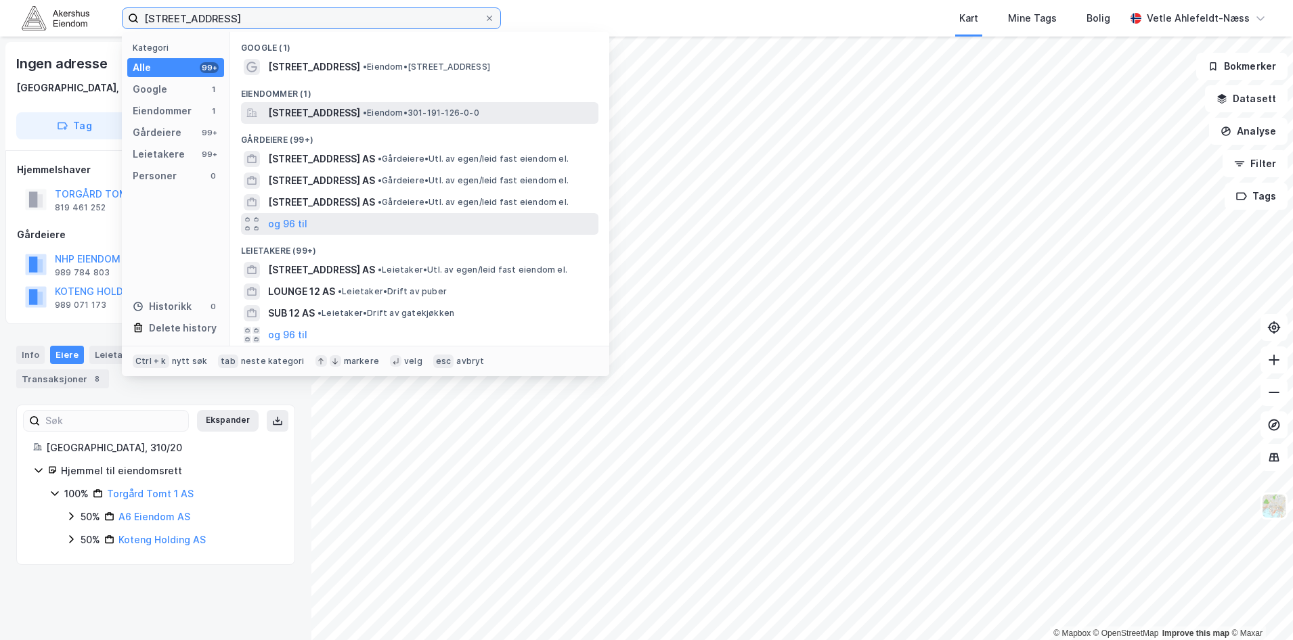
type input "rosenholmveien 12"
click at [336, 120] on span "Rosenholmveien 12, 1252, OSLO, OSLO" at bounding box center [314, 113] width 92 height 16
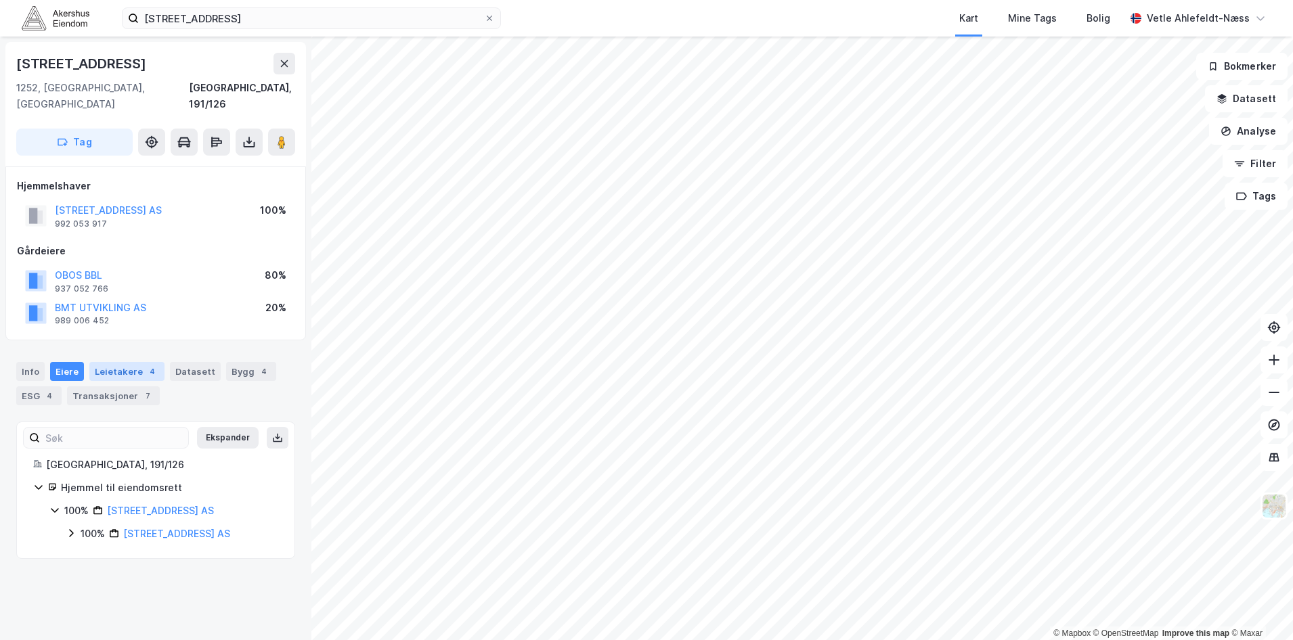
click at [133, 362] on div "Leietakere 4" at bounding box center [126, 371] width 75 height 19
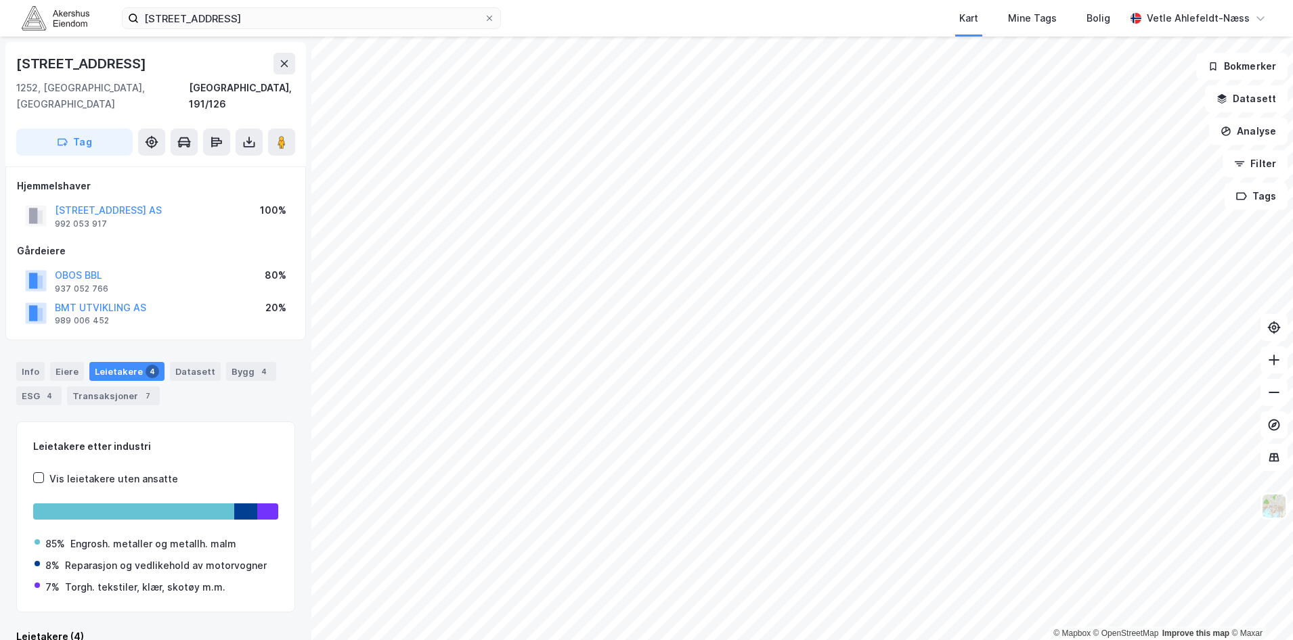
scroll to position [1, 0]
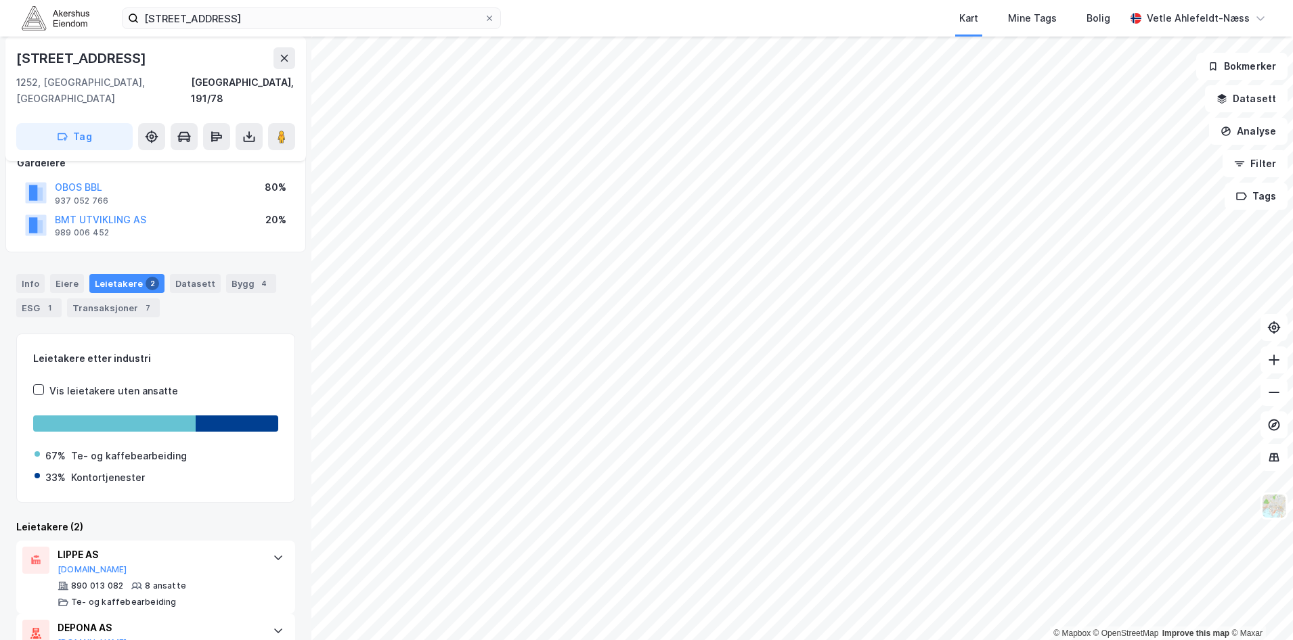
scroll to position [135, 0]
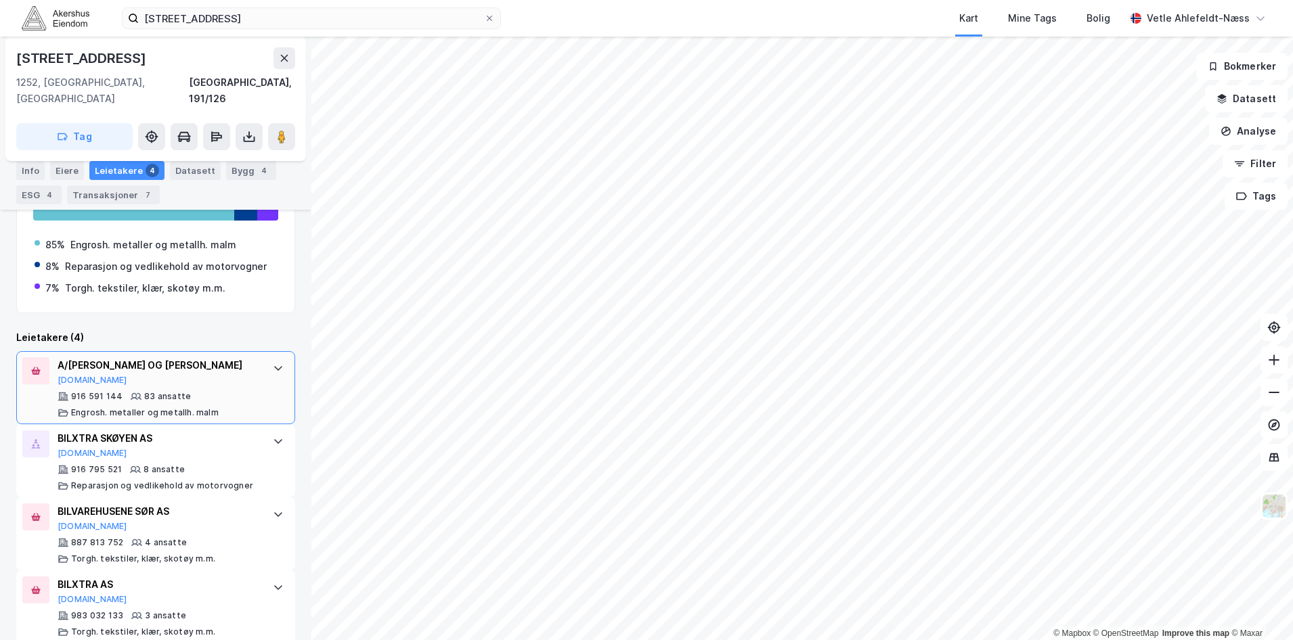
scroll to position [303, 0]
